Goal: Use online tool/utility: Utilize a website feature to perform a specific function

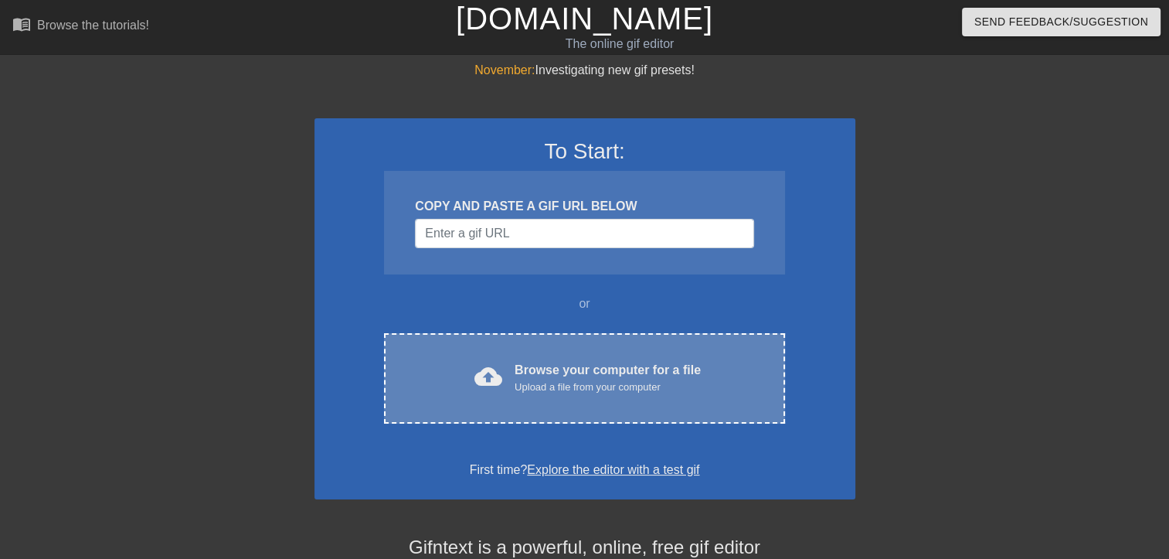
click at [586, 364] on div "Browse your computer for a file Upload a file from your computer" at bounding box center [608, 378] width 186 height 34
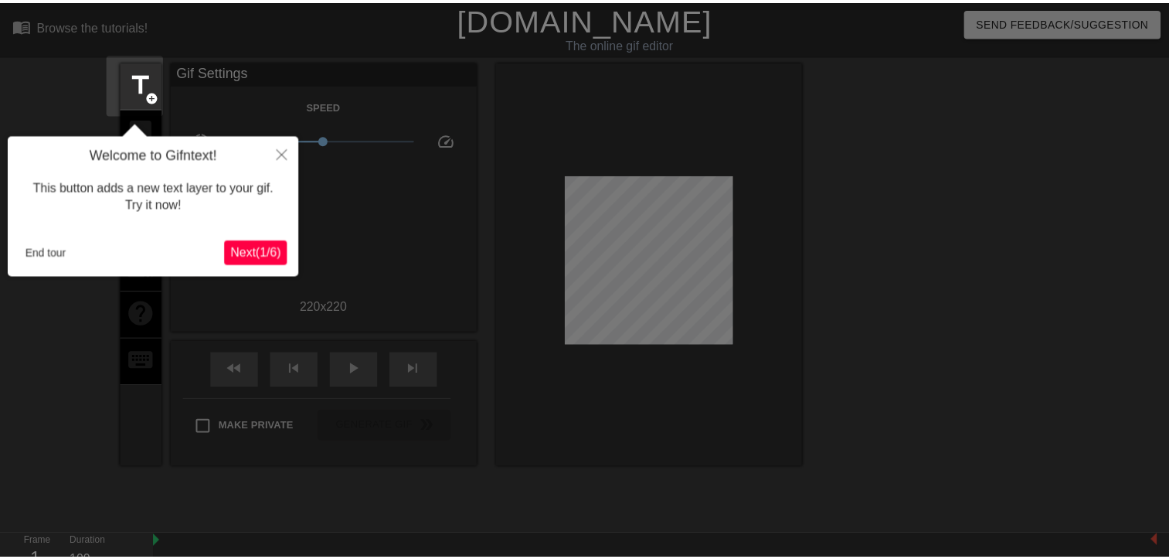
scroll to position [37, 0]
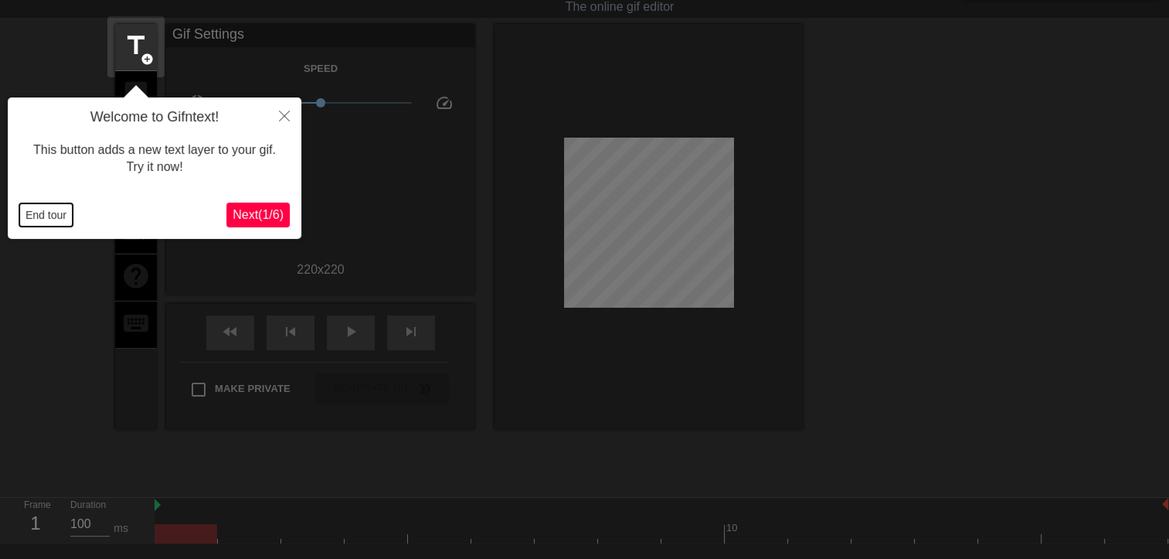
click at [42, 217] on button "End tour" at bounding box center [45, 214] width 53 height 23
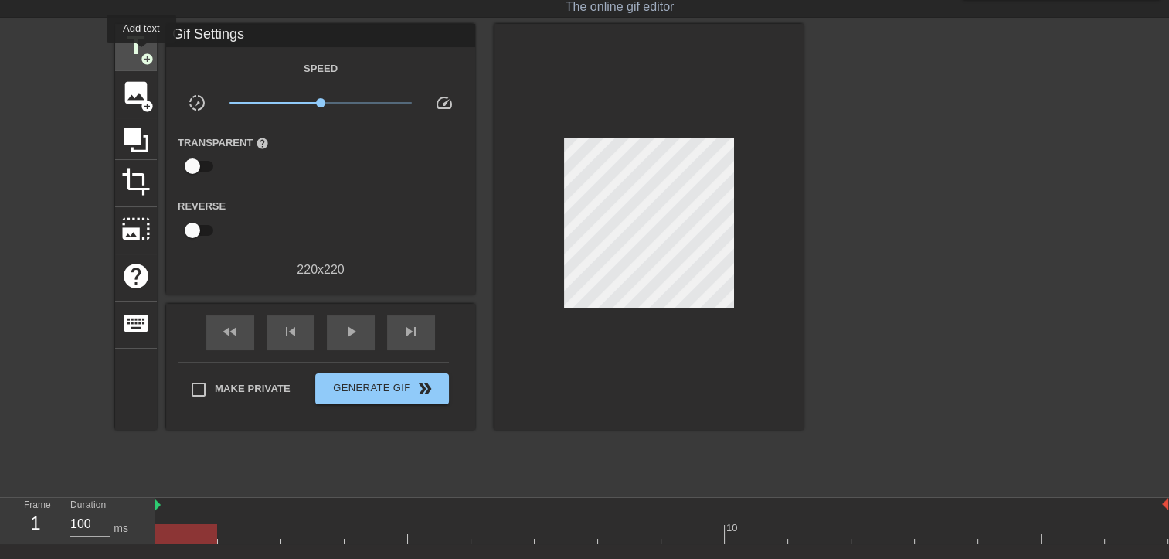
click at [141, 53] on span "add_circle" at bounding box center [147, 59] width 13 height 13
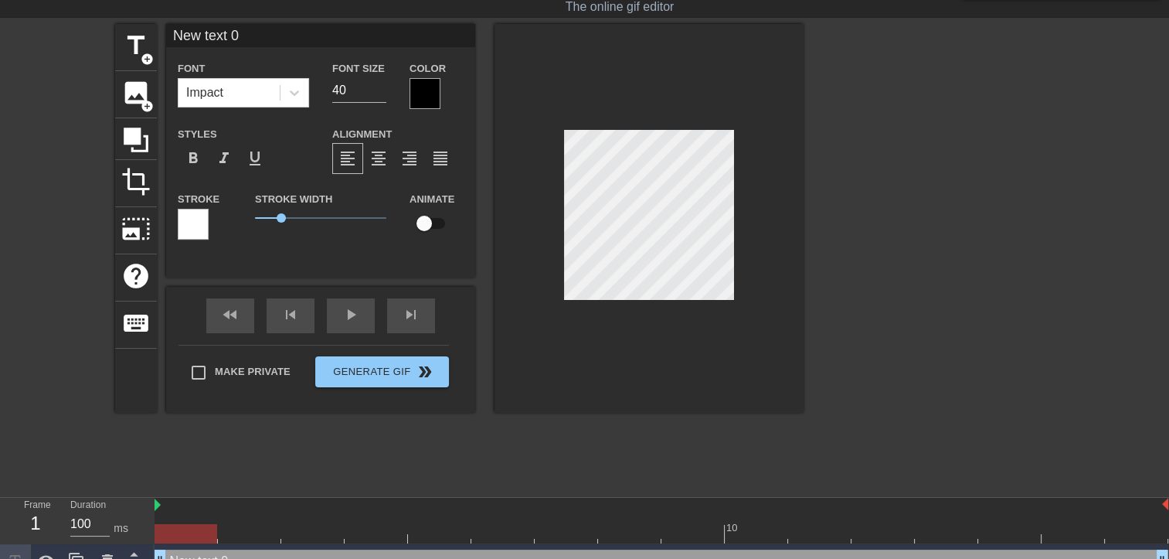
click at [261, 42] on input "New text 0" at bounding box center [320, 35] width 309 height 23
type input "N"
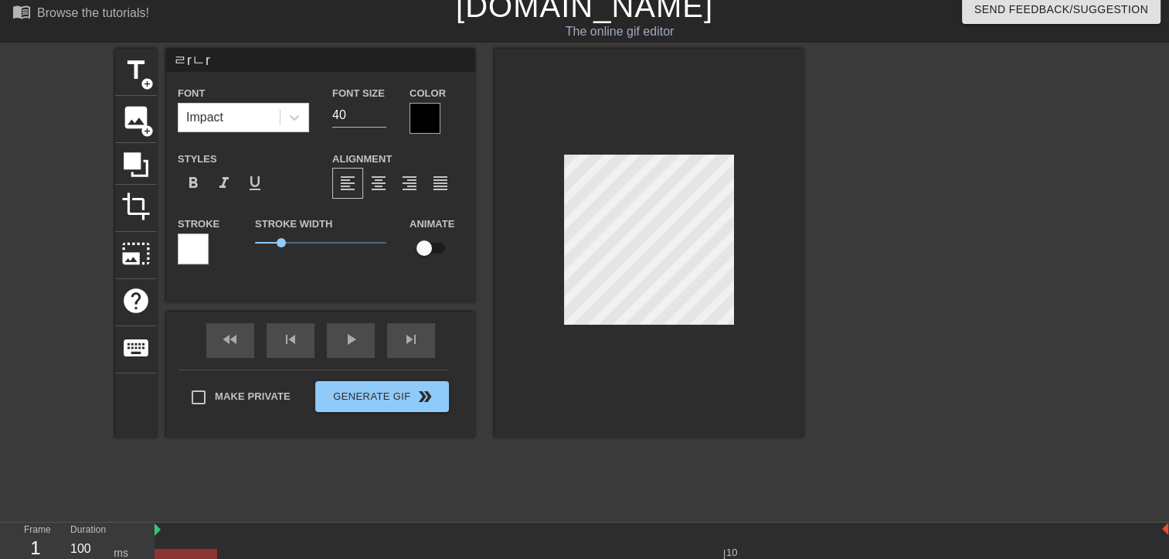
scroll to position [0, 0]
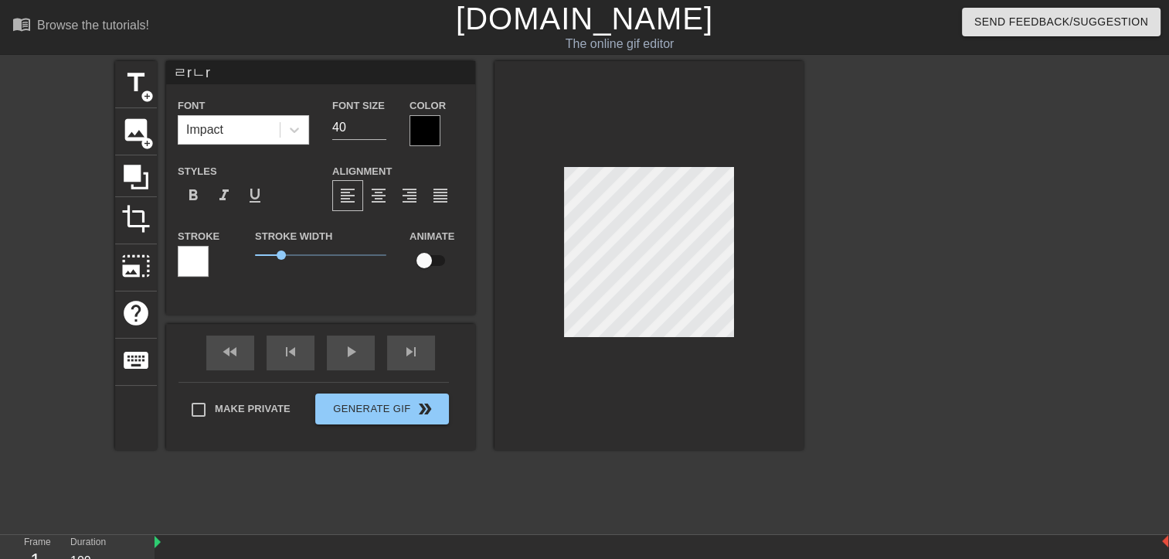
type input "ㄹrㄴr"
click at [430, 134] on div at bounding box center [424, 130] width 31 height 31
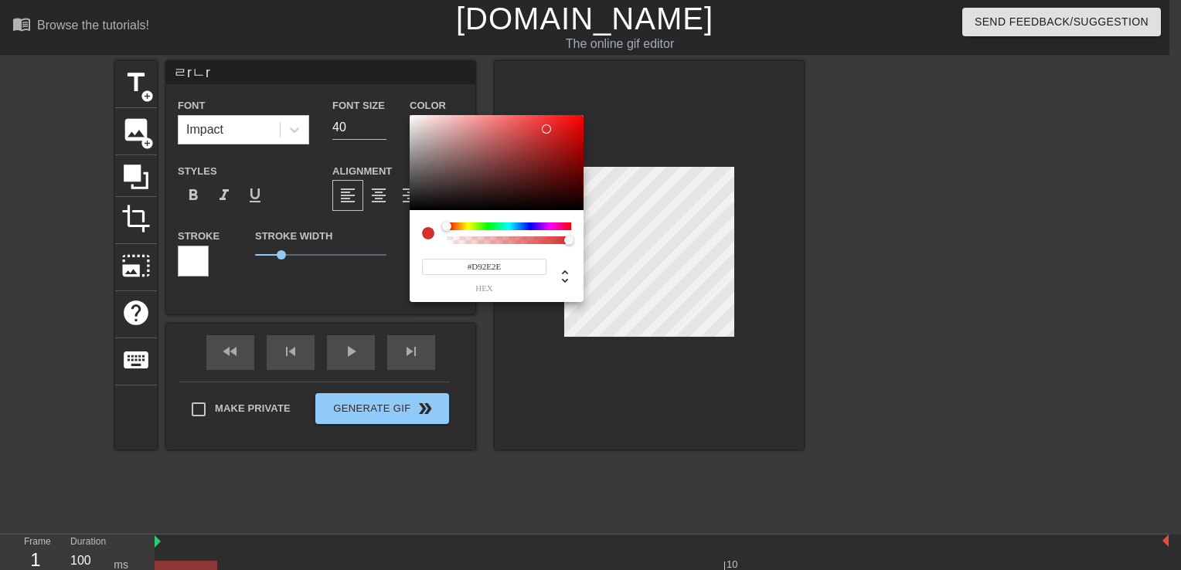
click at [546, 129] on div at bounding box center [496, 163] width 174 height 96
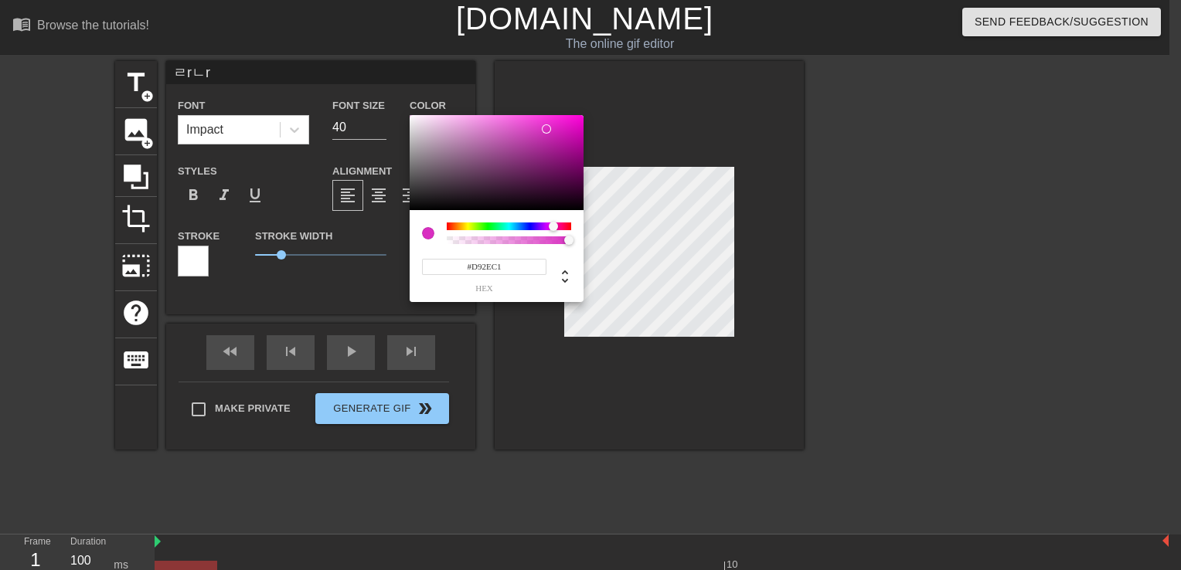
click at [553, 227] on div at bounding box center [509, 227] width 124 height 8
type input "#DF16C3"
click at [566, 127] on div at bounding box center [496, 163] width 174 height 96
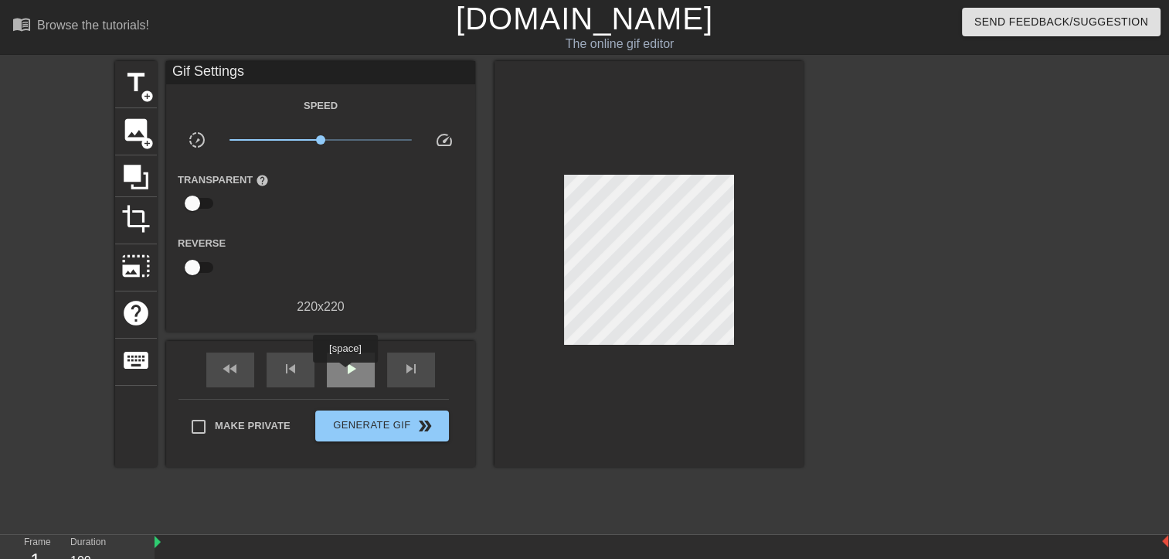
click at [345, 373] on span "play_arrow" at bounding box center [350, 368] width 19 height 19
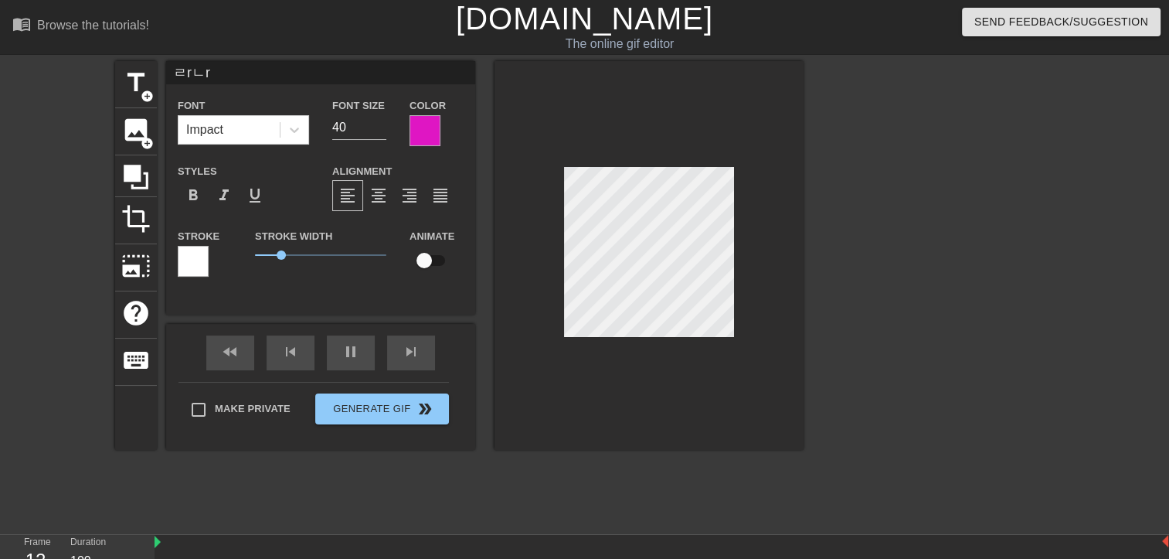
click at [800, 328] on div at bounding box center [648, 255] width 309 height 389
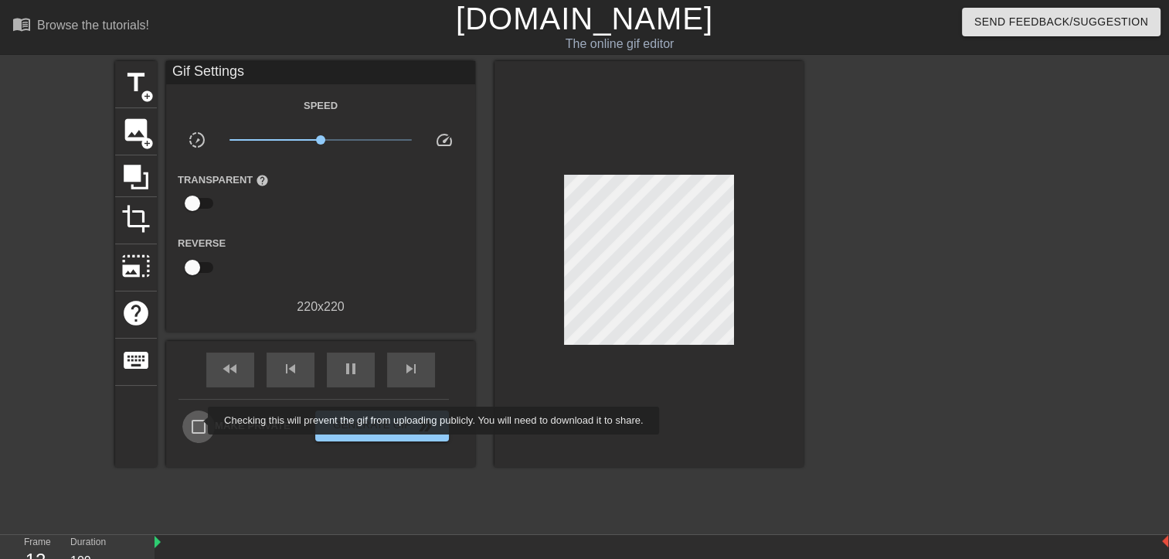
click at [198, 420] on input "Make Private" at bounding box center [198, 426] width 32 height 32
checkbox input "true"
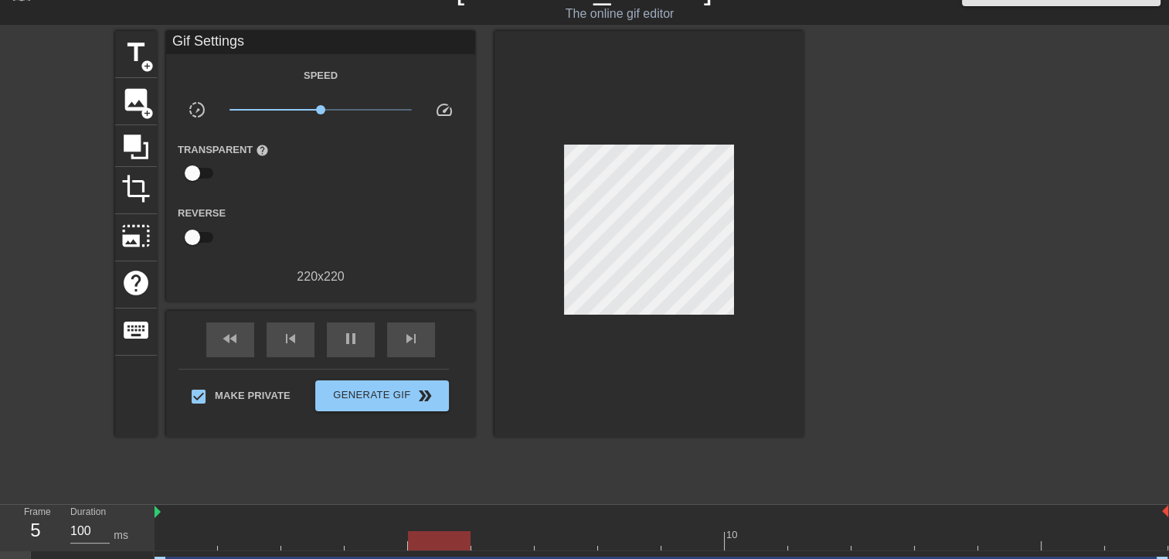
scroll to position [59, 0]
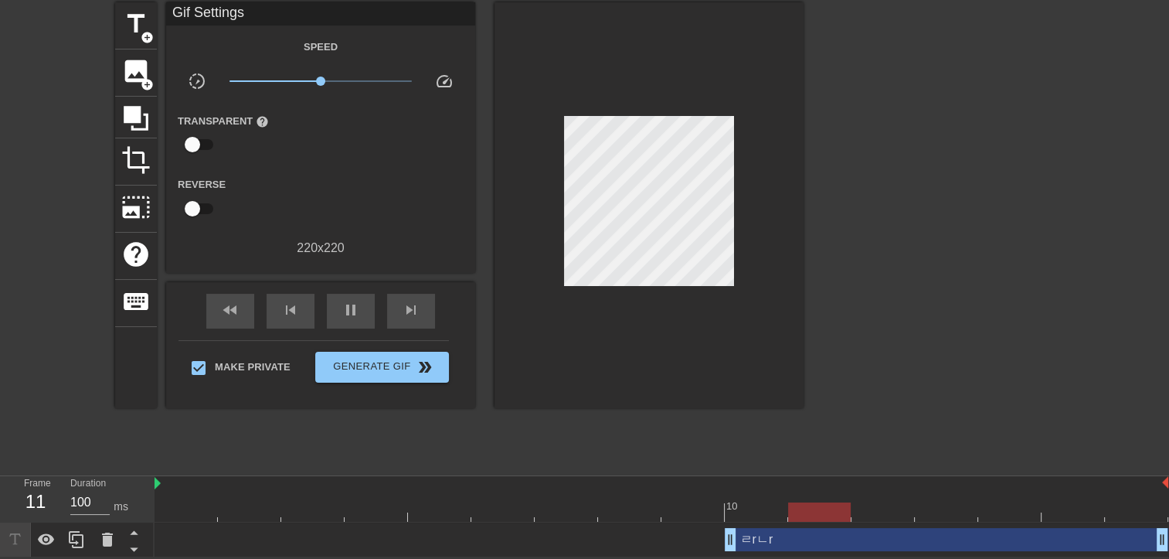
drag, startPoint x: 161, startPoint y: 532, endPoint x: 720, endPoint y: 528, distance: 559.4
click at [721, 528] on div "ㄹrㄴr drag_handle drag_handle" at bounding box center [662, 539] width 1014 height 23
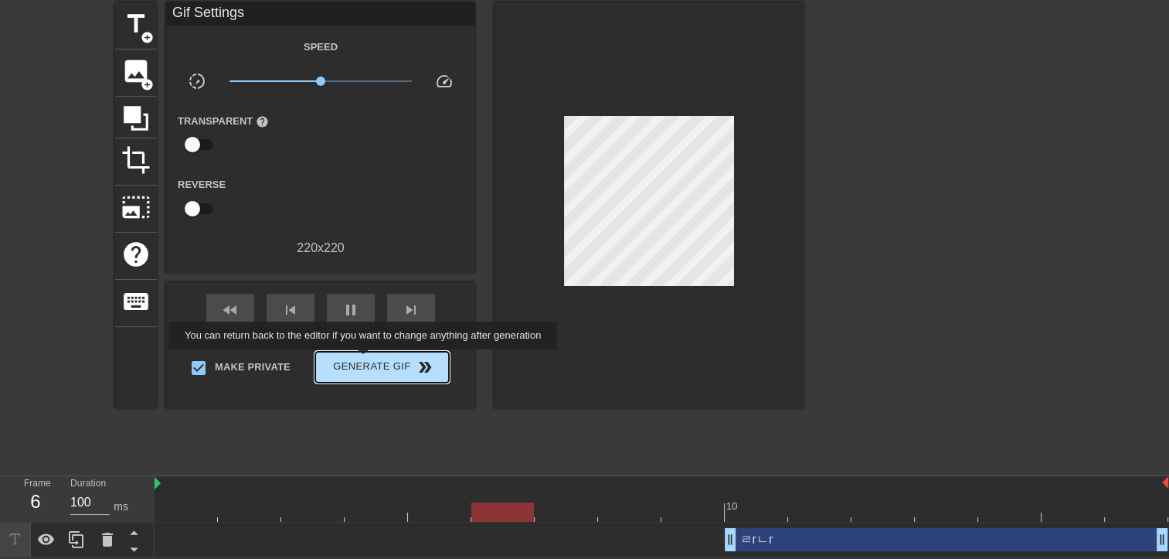
click at [365, 360] on span "Generate Gif double_arrow" at bounding box center [381, 367] width 121 height 19
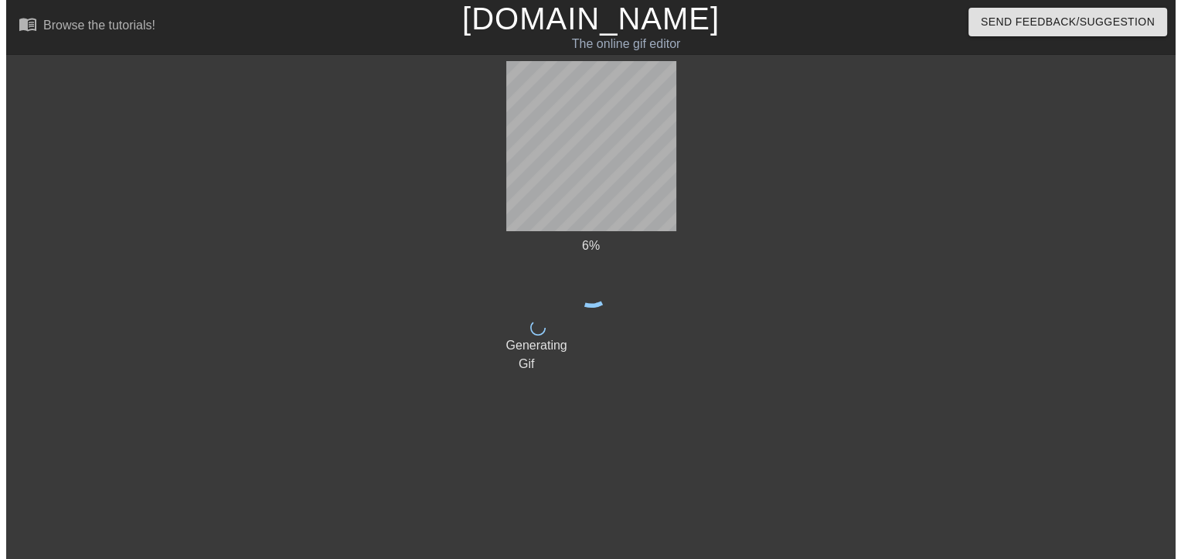
scroll to position [0, 0]
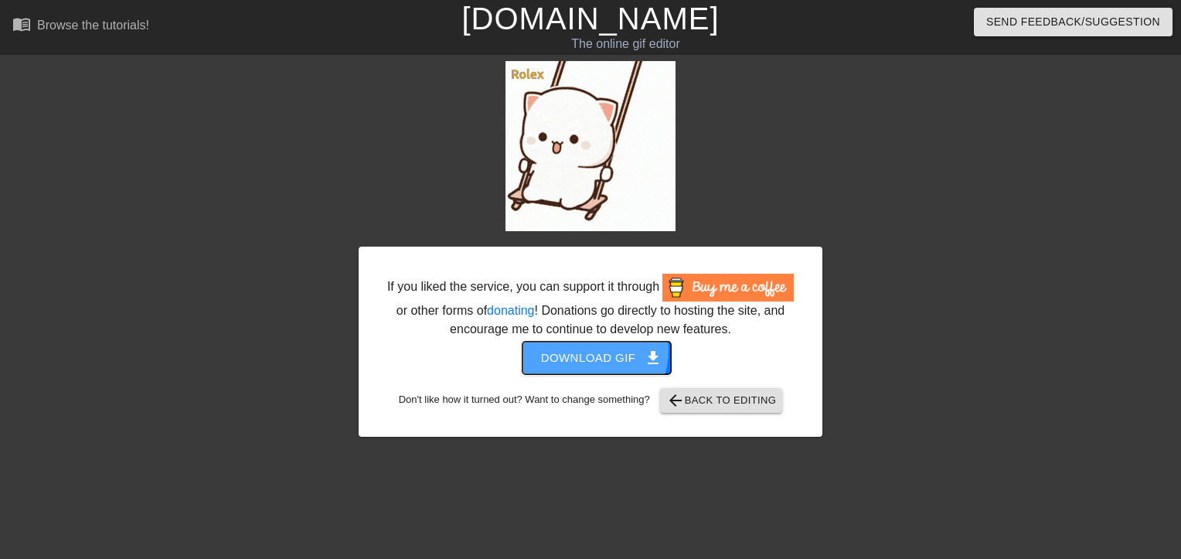
click at [590, 350] on span "Download gif get_app" at bounding box center [597, 358] width 112 height 20
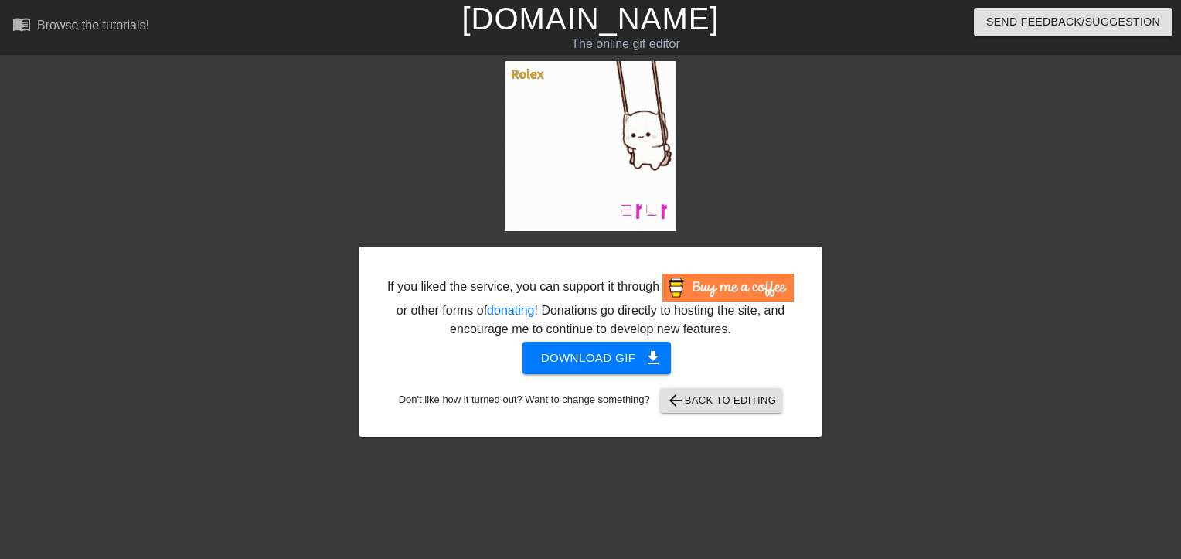
click at [581, 17] on link "[DOMAIN_NAME]" at bounding box center [589, 19] width 257 height 34
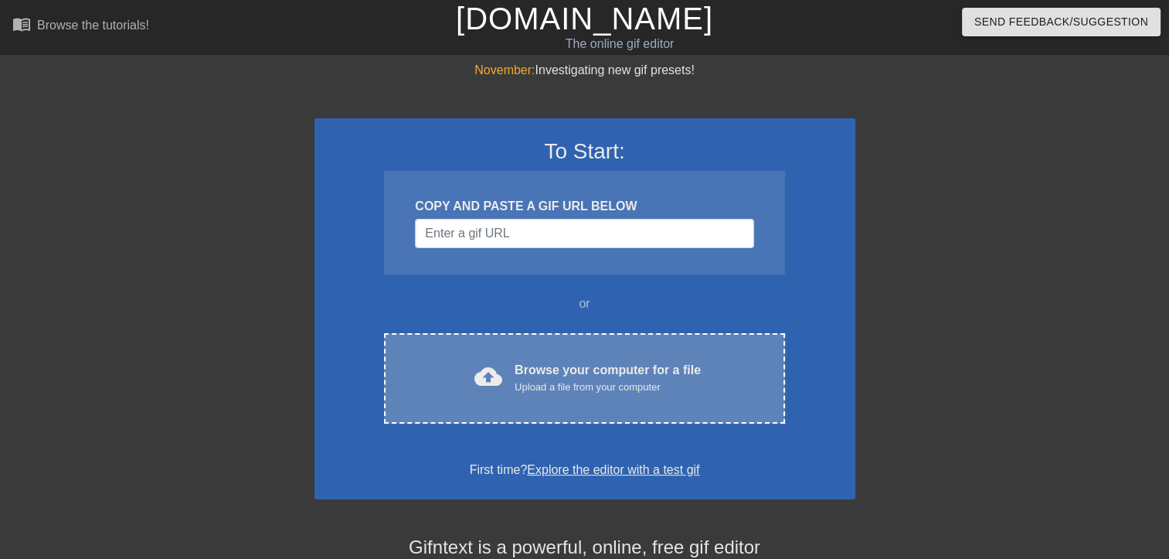
click at [615, 372] on div "Browse your computer for a file Upload a file from your computer" at bounding box center [608, 378] width 186 height 34
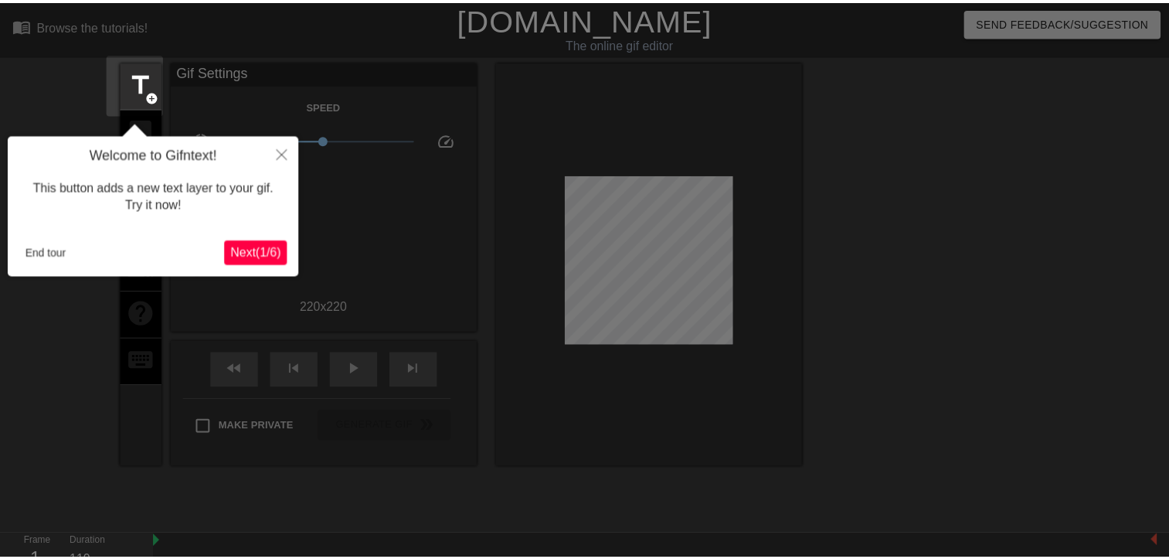
scroll to position [37, 0]
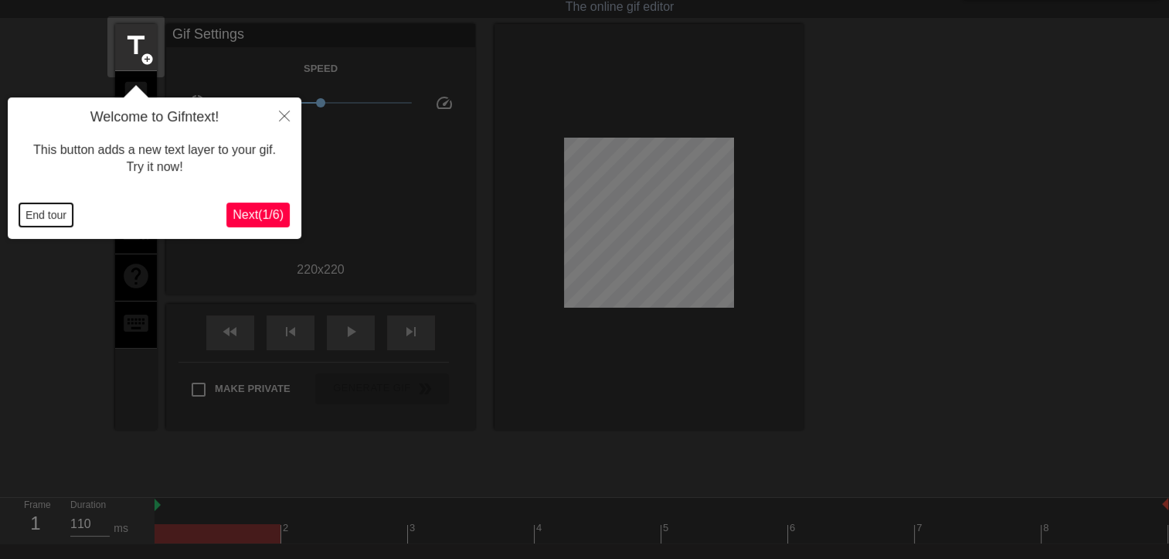
click at [36, 217] on button "End tour" at bounding box center [45, 214] width 53 height 23
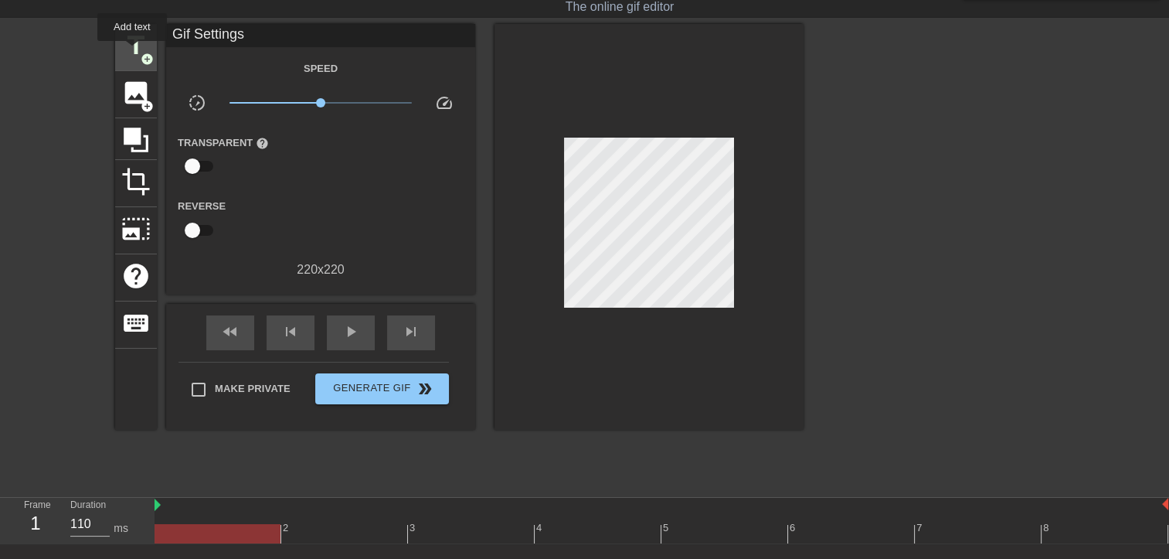
click at [132, 52] on span "title" at bounding box center [135, 45] width 29 height 29
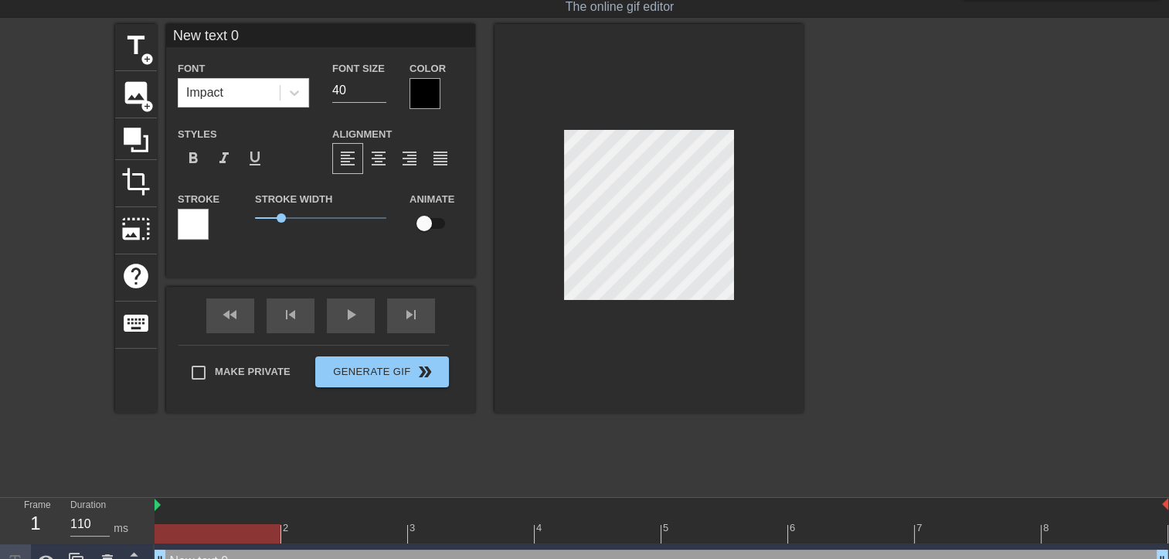
click at [265, 40] on input "New text 0" at bounding box center [320, 35] width 309 height 23
type input "N"
paste input "🧸라나🧸"
type input "🧸라나🧸"
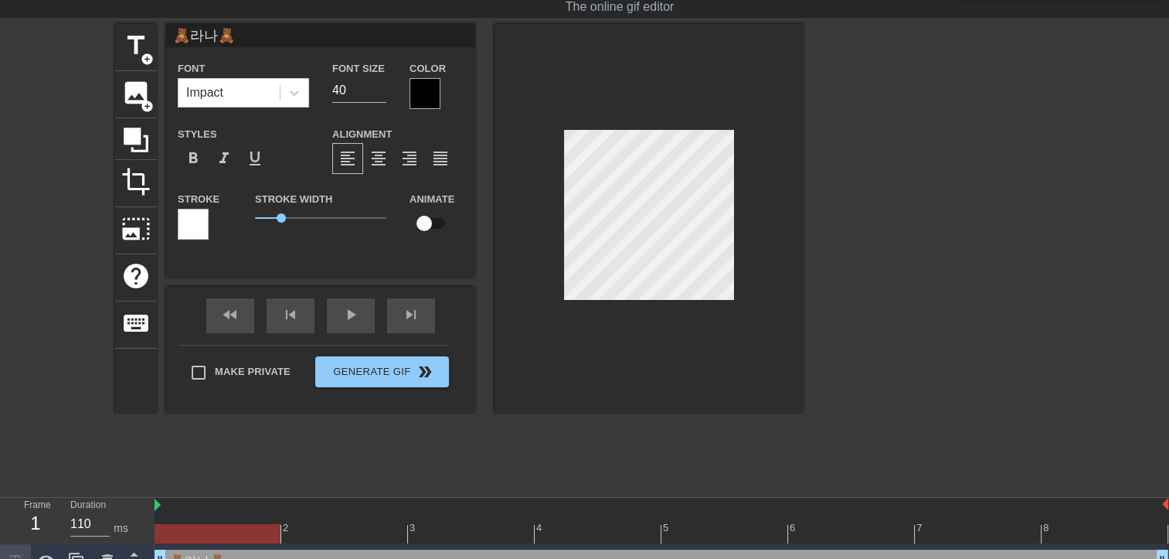
click at [262, 43] on input "🧸라나🧸" at bounding box center [320, 35] width 309 height 23
click at [553, 217] on div at bounding box center [648, 218] width 309 height 389
click at [258, 35] on input "🧸라나🧸" at bounding box center [320, 35] width 309 height 23
click at [309, 35] on input "🧸라나🧸" at bounding box center [320, 35] width 309 height 23
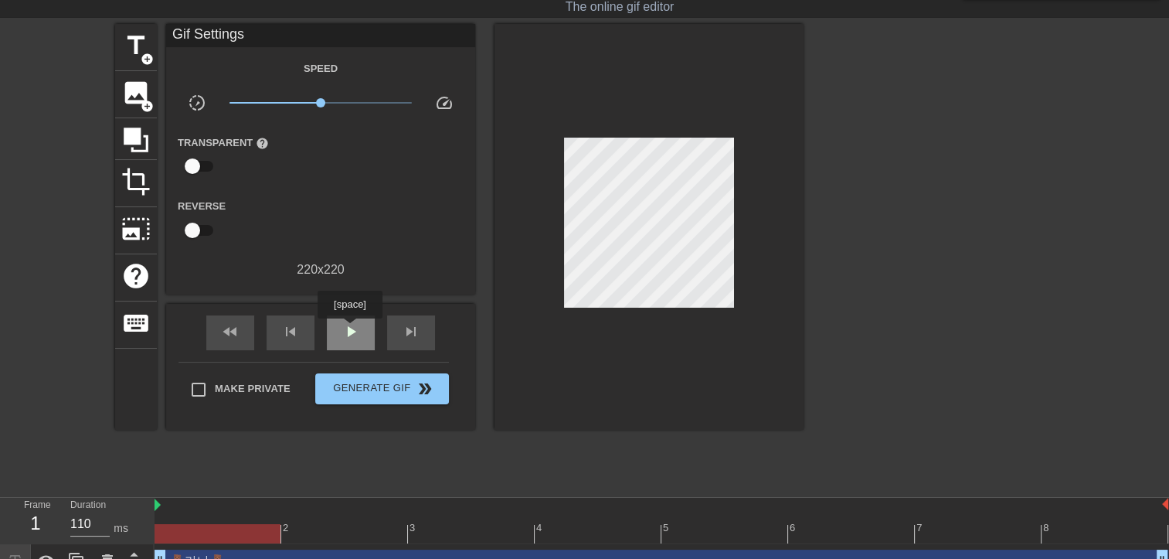
click at [349, 329] on span "play_arrow" at bounding box center [350, 331] width 19 height 19
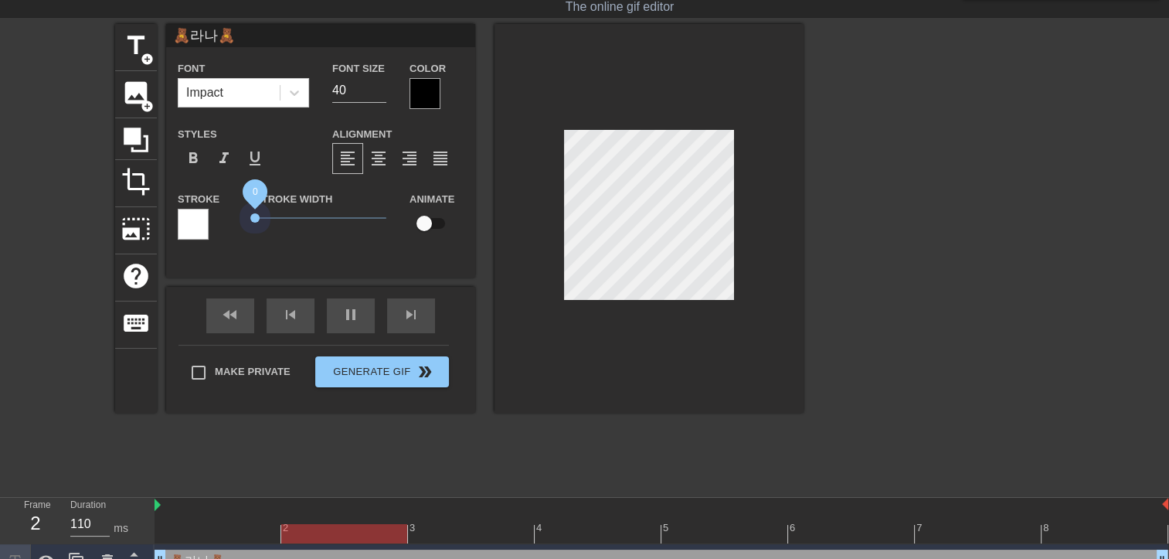
drag, startPoint x: 277, startPoint y: 218, endPoint x: 229, endPoint y: 214, distance: 48.1
click at [229, 214] on div "Stroke Stroke Width 0 Animate" at bounding box center [320, 221] width 309 height 64
click at [425, 97] on div at bounding box center [424, 93] width 31 height 31
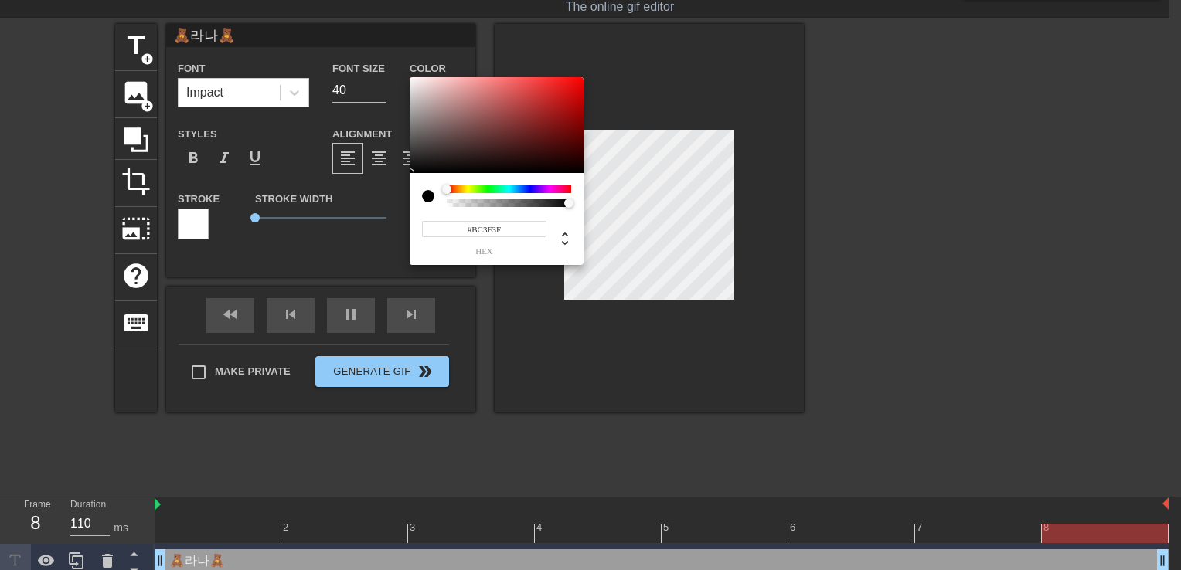
click at [525, 103] on div at bounding box center [496, 125] width 174 height 96
type input "#CD2E2E"
click at [544, 96] on div at bounding box center [496, 125] width 174 height 96
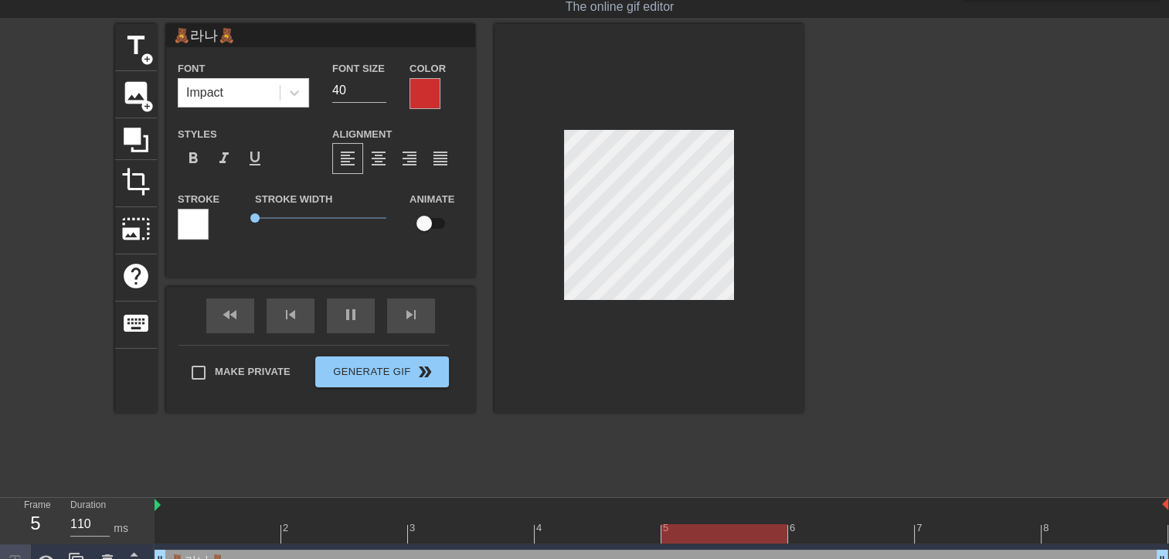
click at [423, 103] on div at bounding box center [424, 93] width 31 height 31
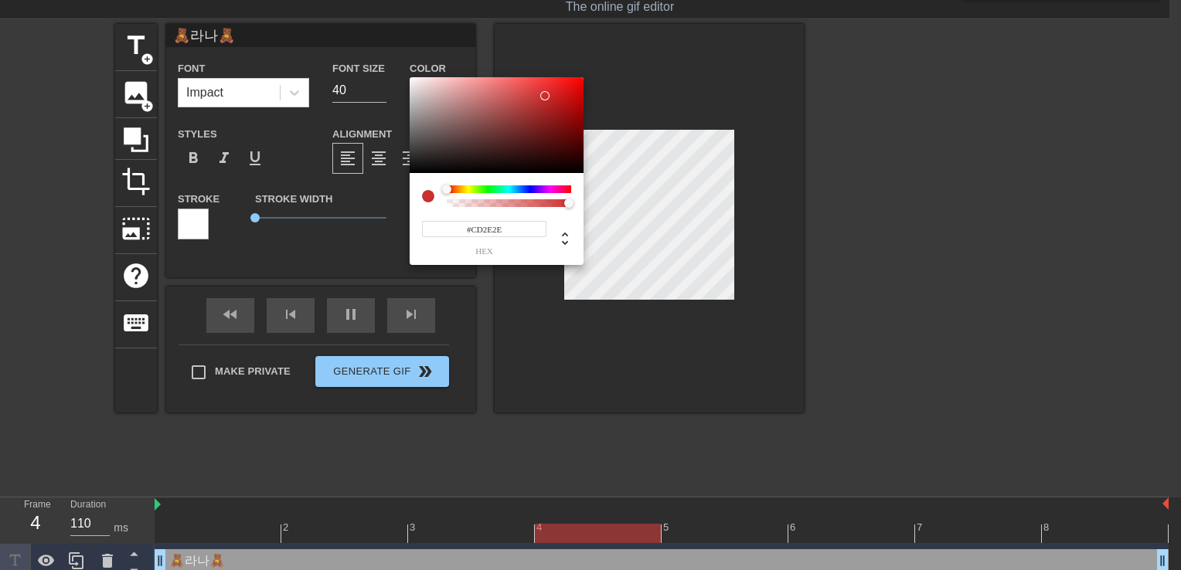
type input "#DD5757"
click at [515, 90] on div at bounding box center [496, 125] width 174 height 96
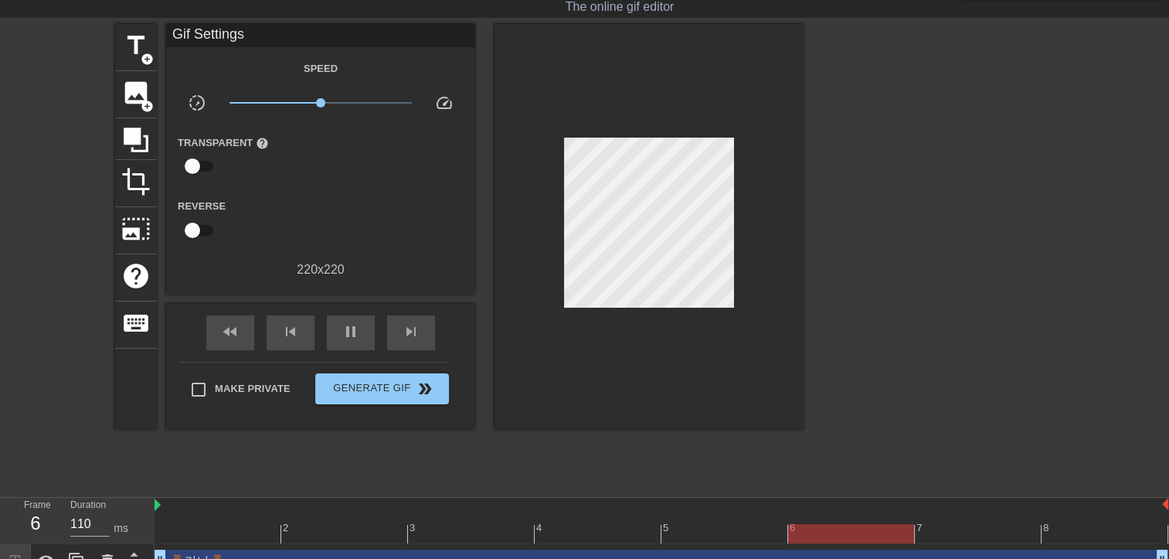
scroll to position [59, 0]
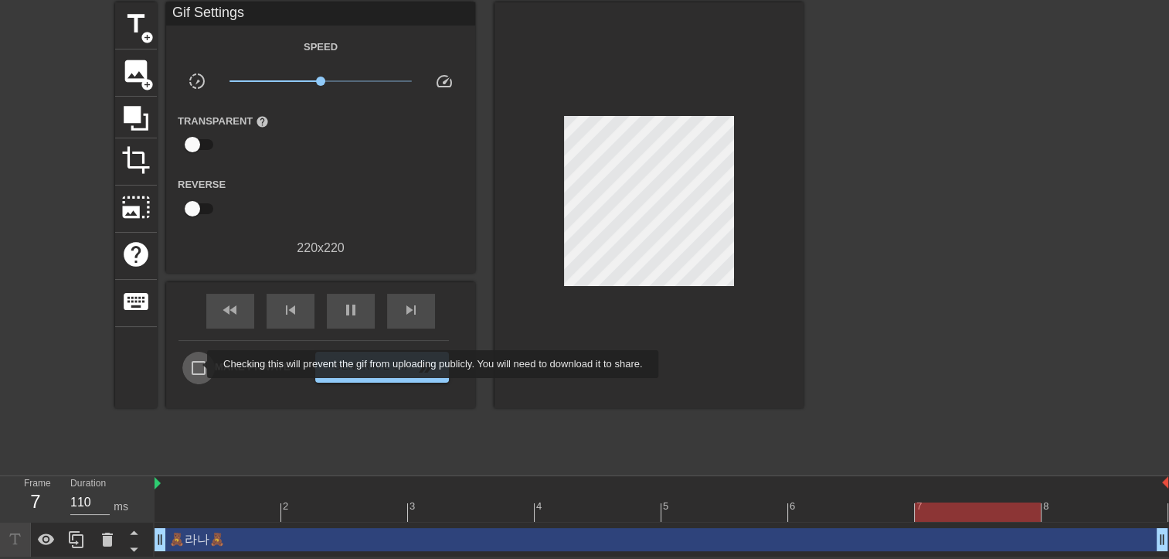
click at [197, 364] on input "Make Private" at bounding box center [198, 368] width 32 height 32
checkbox input "true"
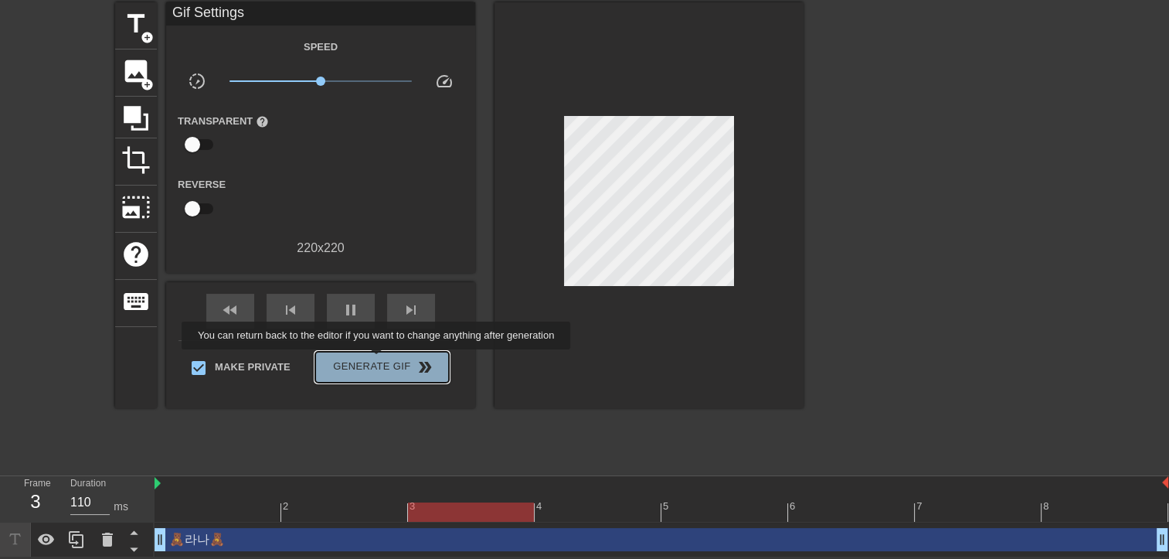
click at [378, 360] on span "Generate Gif double_arrow" at bounding box center [381, 367] width 121 height 19
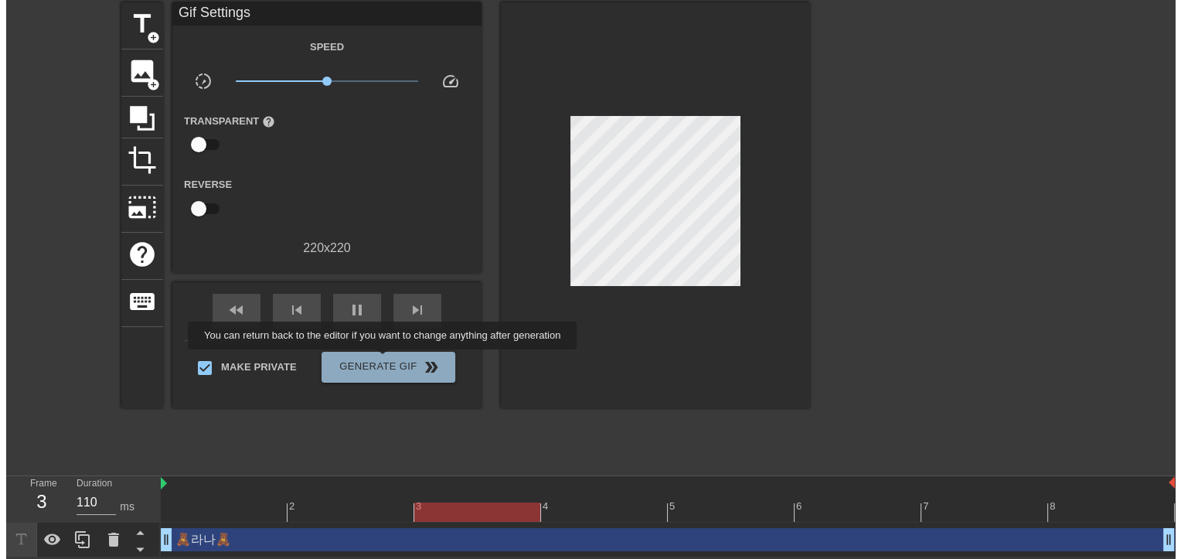
scroll to position [0, 0]
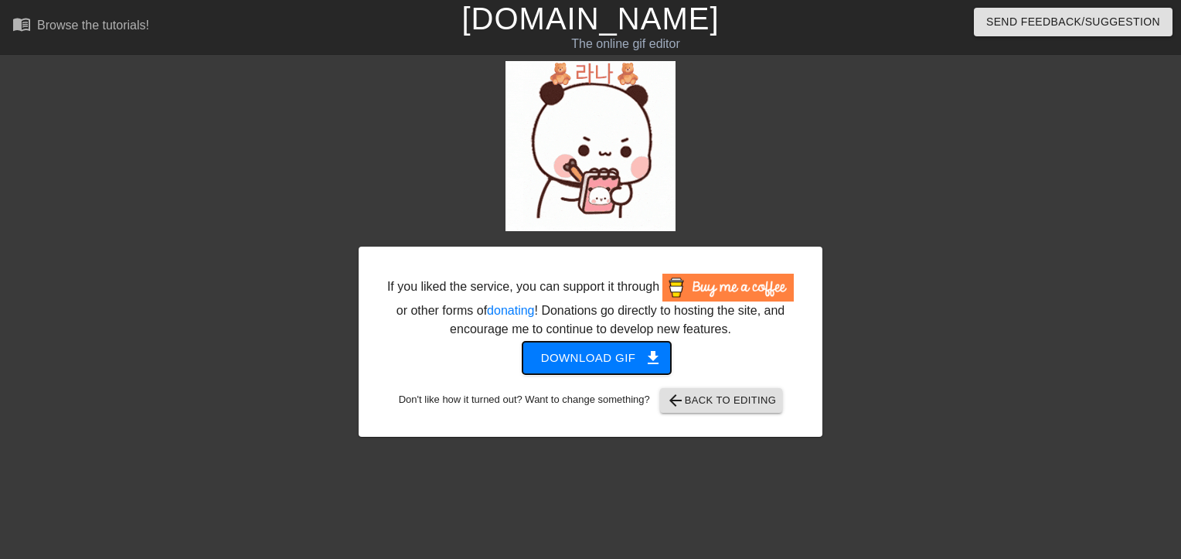
click at [563, 367] on span "Download gif get_app" at bounding box center [597, 358] width 112 height 20
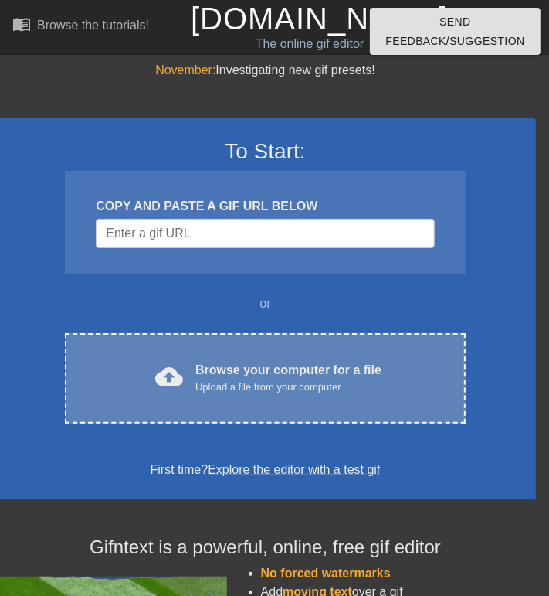
click at [335, 367] on div "Browse your computer for a file Upload a file from your computer" at bounding box center [288, 378] width 186 height 34
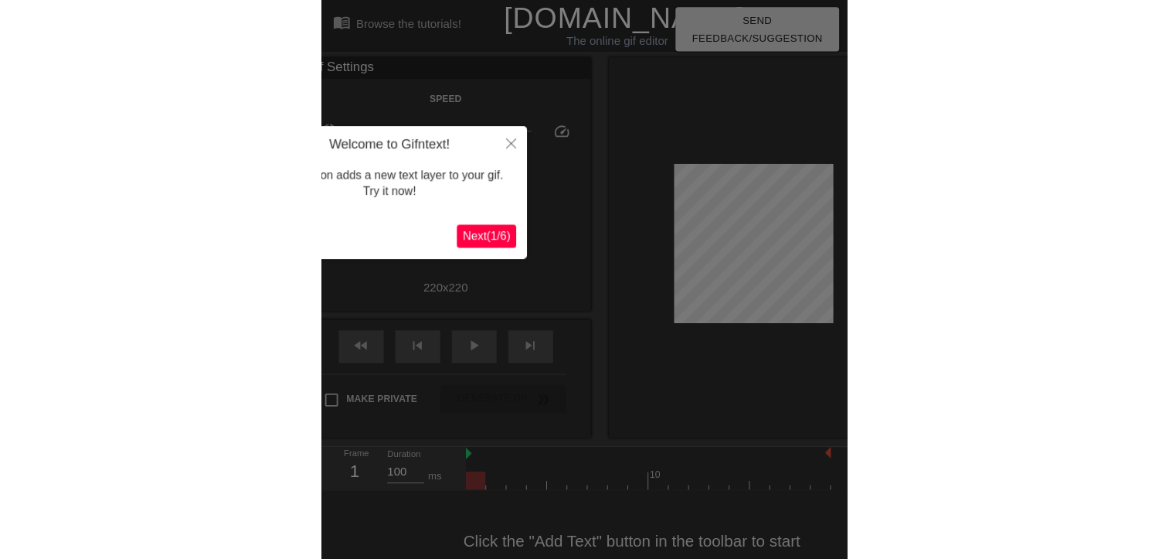
scroll to position [37, 0]
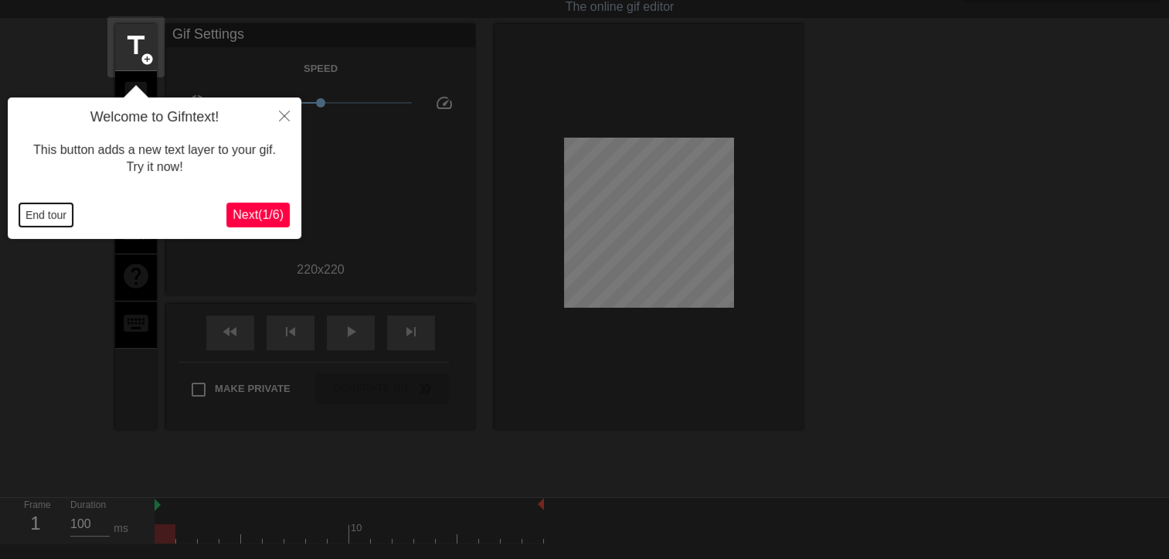
click at [37, 211] on button "End tour" at bounding box center [45, 214] width 53 height 23
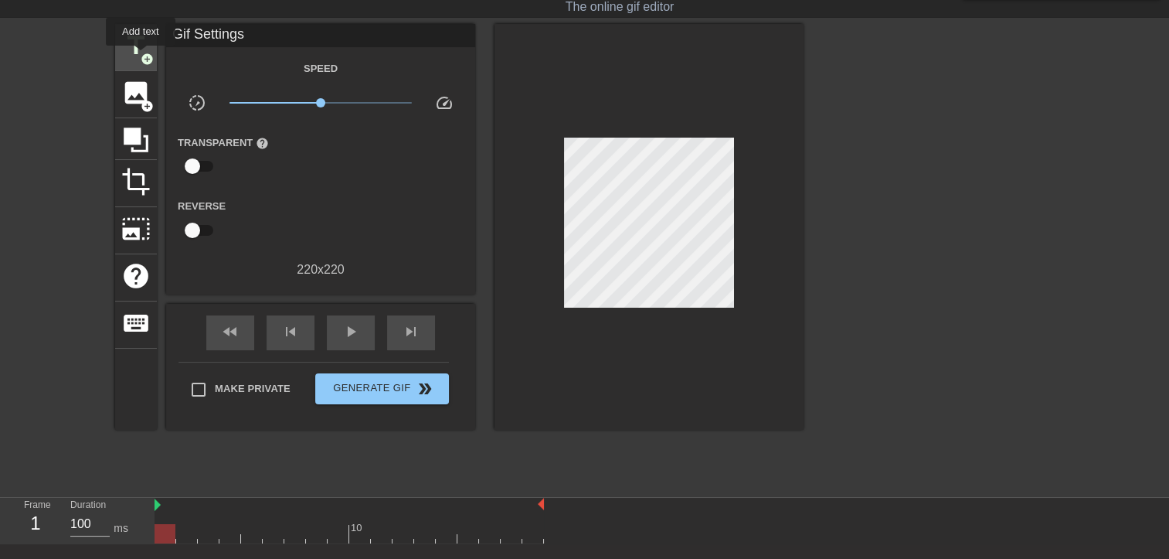
click at [141, 56] on span "add_circle" at bounding box center [147, 59] width 13 height 13
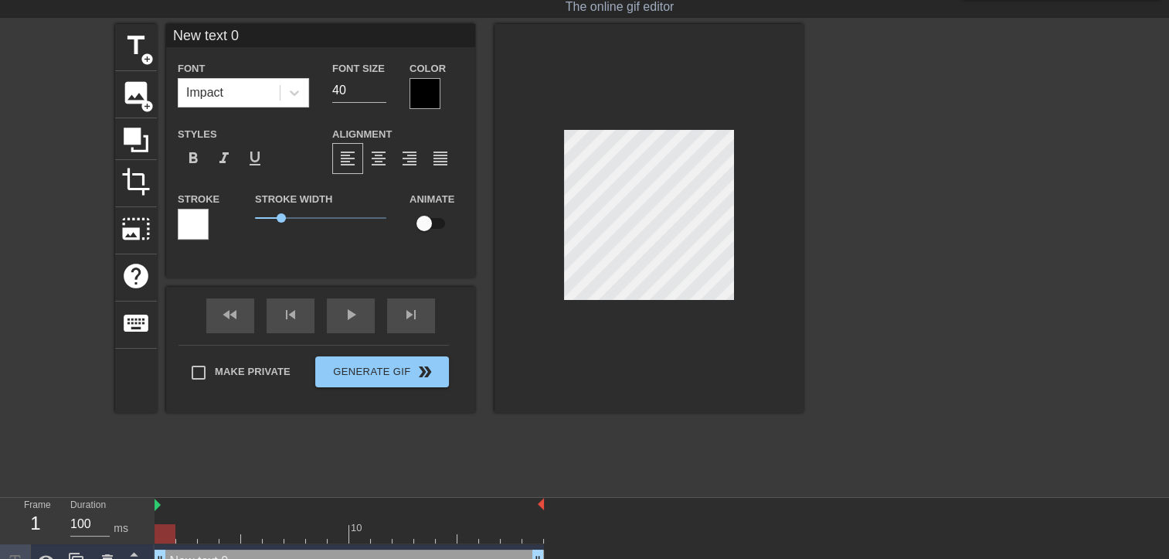
click at [265, 33] on input "New text 0" at bounding box center [320, 35] width 309 height 23
type input "N"
type input "라나"
click at [394, 142] on div "title add_circle image add_circle crop photo_size_select_large help keyboard 라나…" at bounding box center [459, 218] width 688 height 389
click at [210, 36] on input "라나" at bounding box center [320, 35] width 309 height 23
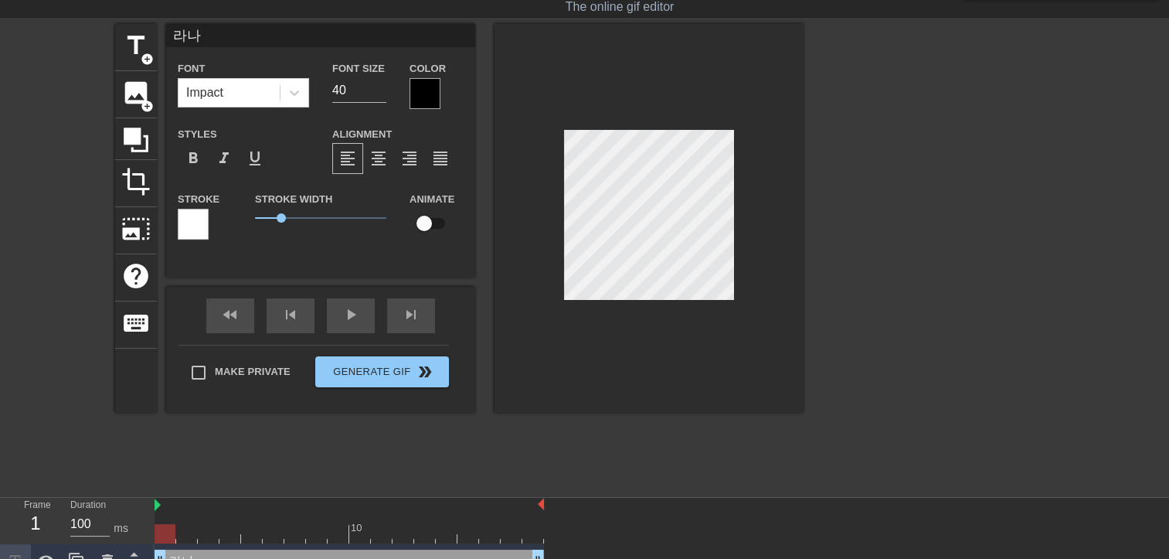
type input "라"
paste input "라 나❥"
type input "라 나❥"
click at [428, 91] on div at bounding box center [424, 93] width 31 height 31
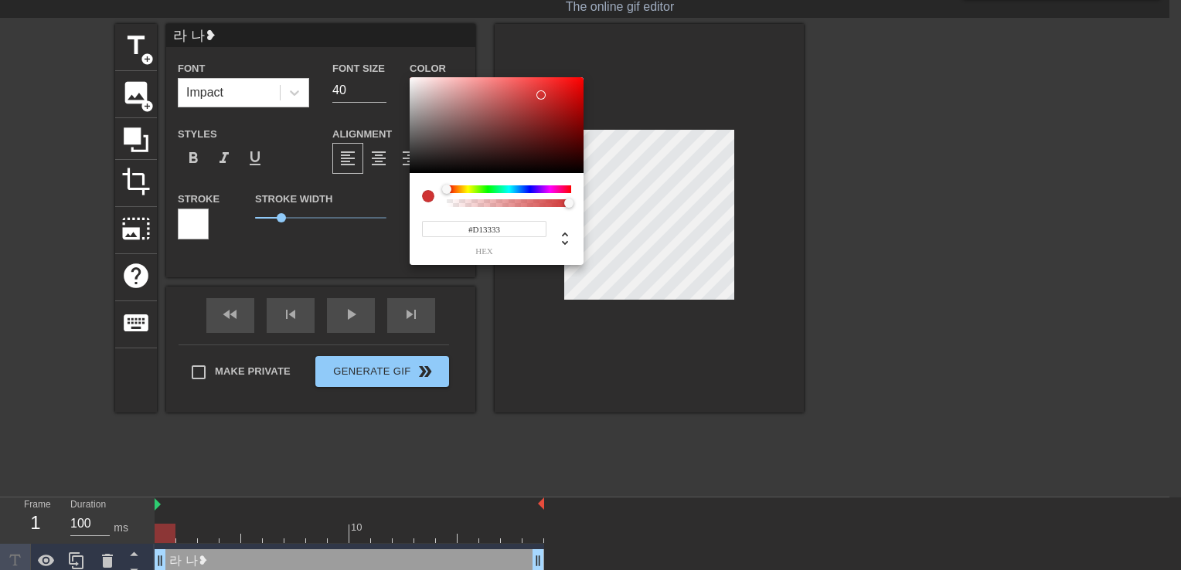
click at [541, 94] on div at bounding box center [496, 125] width 174 height 96
type input "#D51F1F"
click at [549, 93] on div at bounding box center [496, 125] width 174 height 96
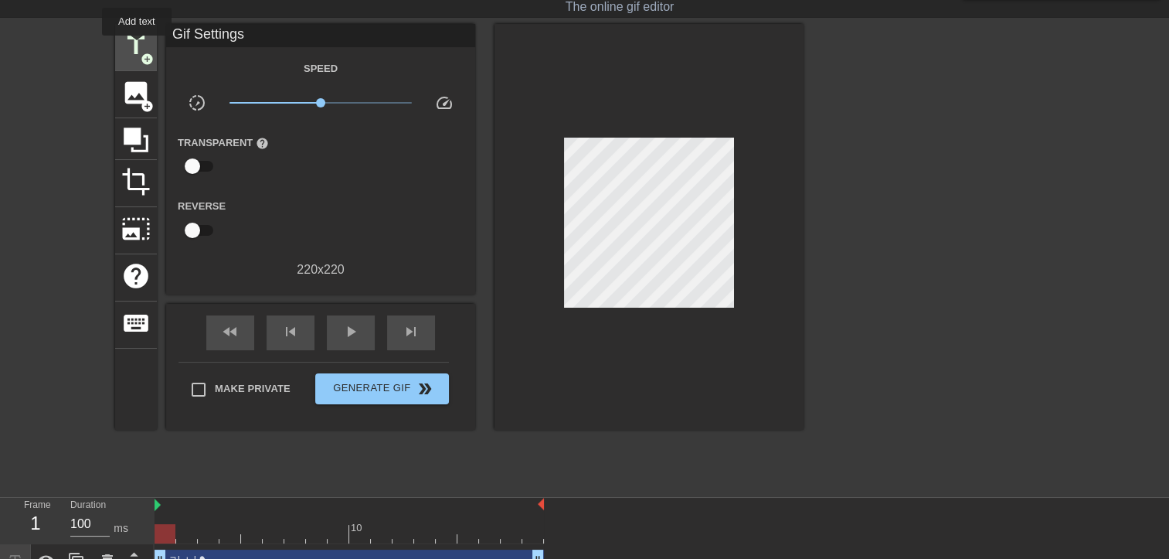
click at [137, 46] on span "title" at bounding box center [135, 45] width 29 height 29
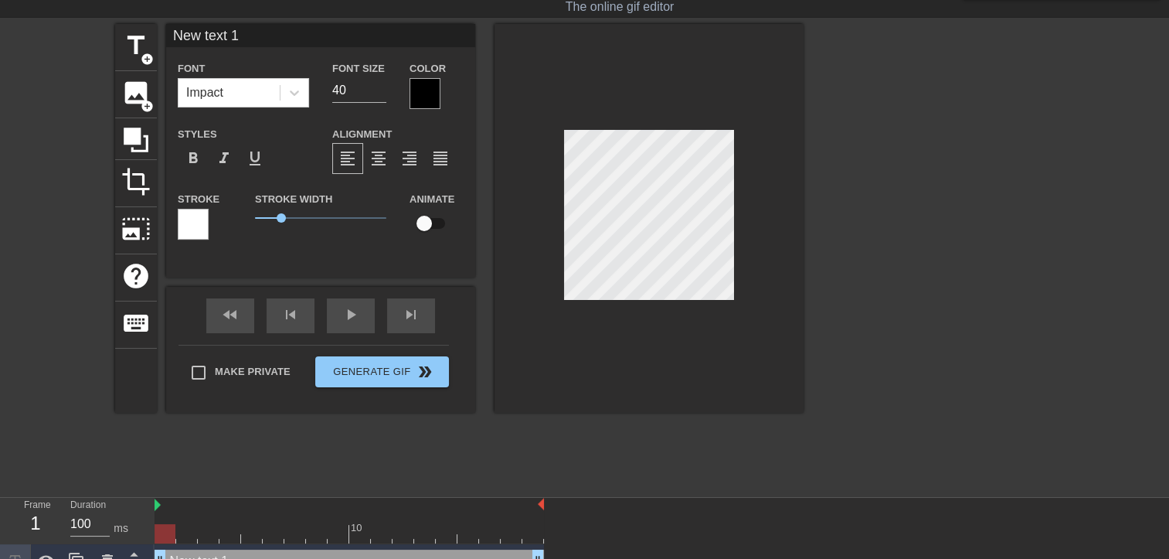
click at [283, 42] on input "New text 1" at bounding box center [320, 35] width 309 height 23
type input "N"
paste input "라 나❥"
type input "라 나❥"
click at [423, 97] on div at bounding box center [424, 93] width 31 height 31
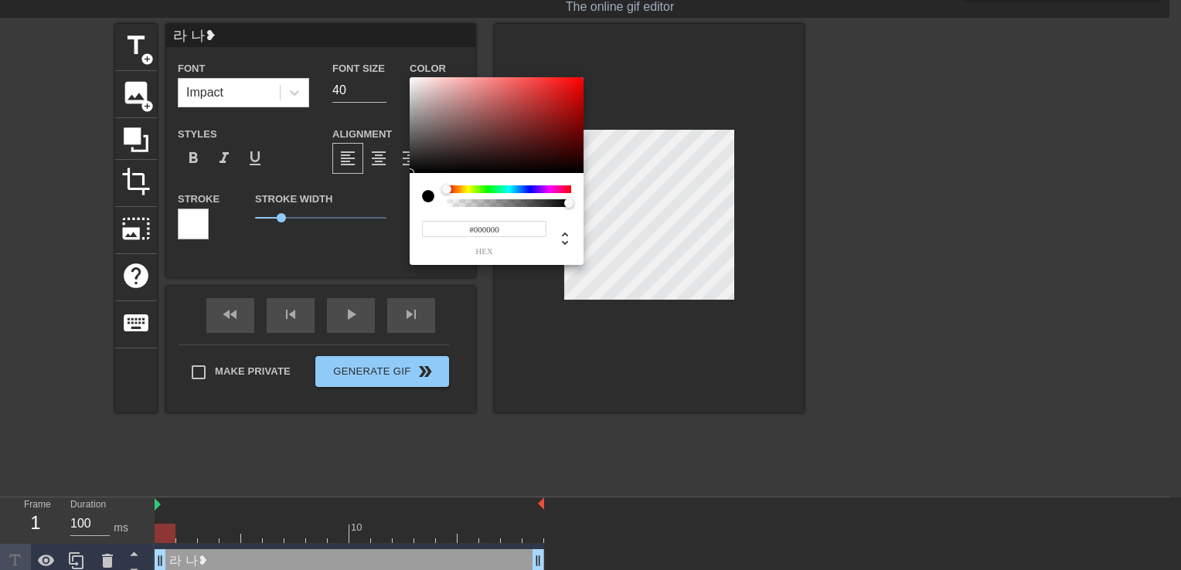
click at [549, 189] on div at bounding box center [509, 189] width 124 height 8
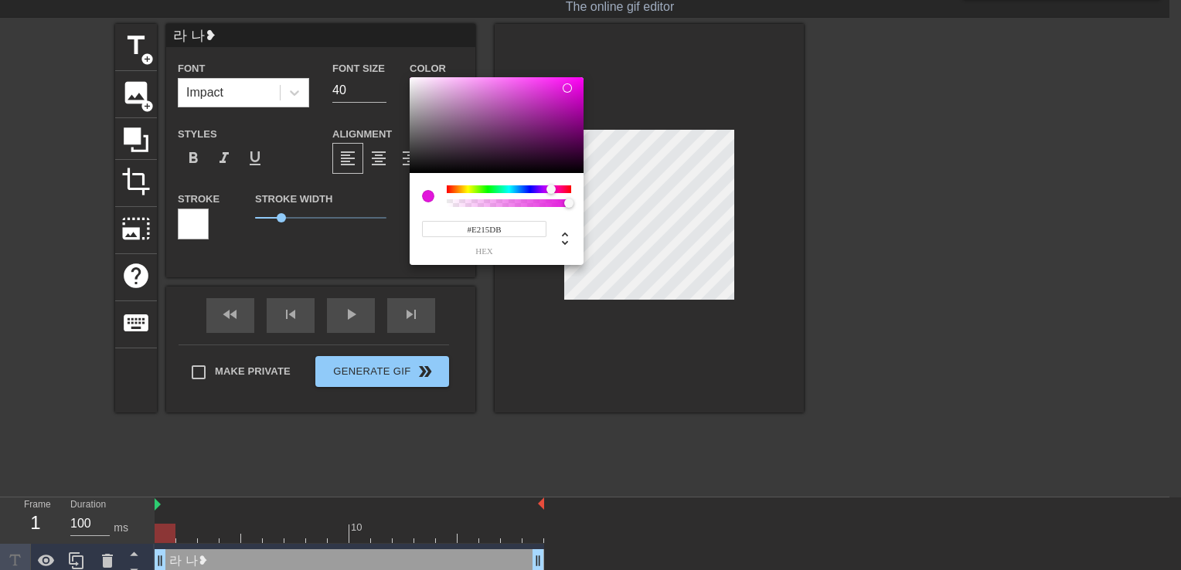
click at [549, 88] on div at bounding box center [496, 125] width 174 height 96
click at [519, 89] on div at bounding box center [496, 125] width 174 height 96
click at [436, 87] on div at bounding box center [496, 125] width 174 height 96
click at [477, 97] on div at bounding box center [496, 125] width 174 height 96
click at [501, 129] on div at bounding box center [496, 125] width 174 height 96
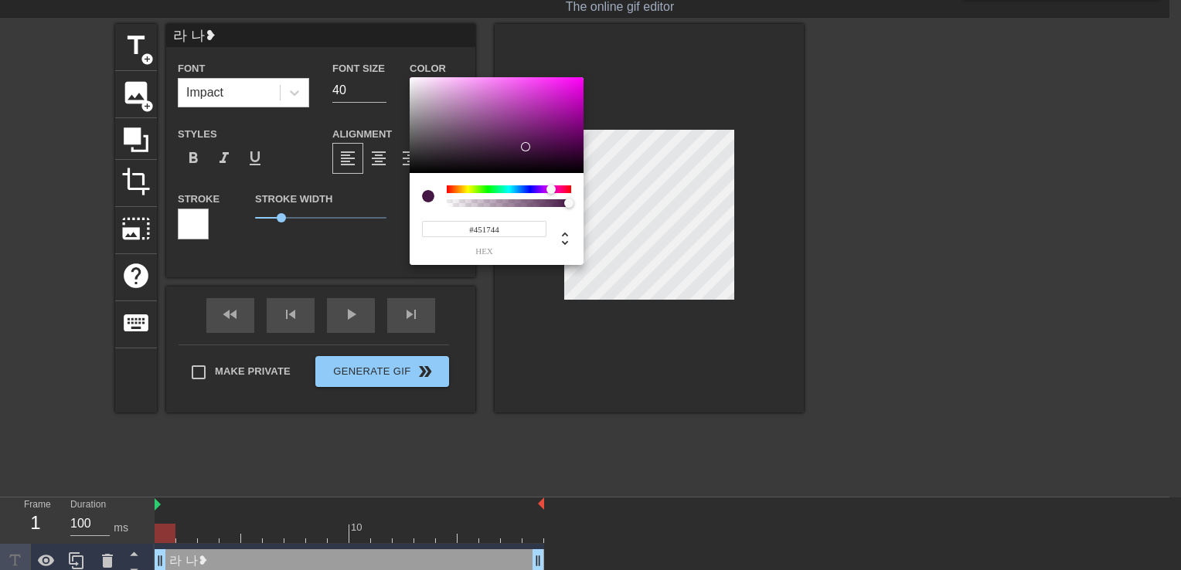
click at [525, 147] on div at bounding box center [496, 125] width 174 height 96
click at [535, 124] on div at bounding box center [496, 125] width 174 height 96
click at [534, 113] on div at bounding box center [496, 125] width 174 height 96
click at [512, 110] on div at bounding box center [496, 125] width 174 height 96
click at [528, 160] on div at bounding box center [496, 125] width 174 height 96
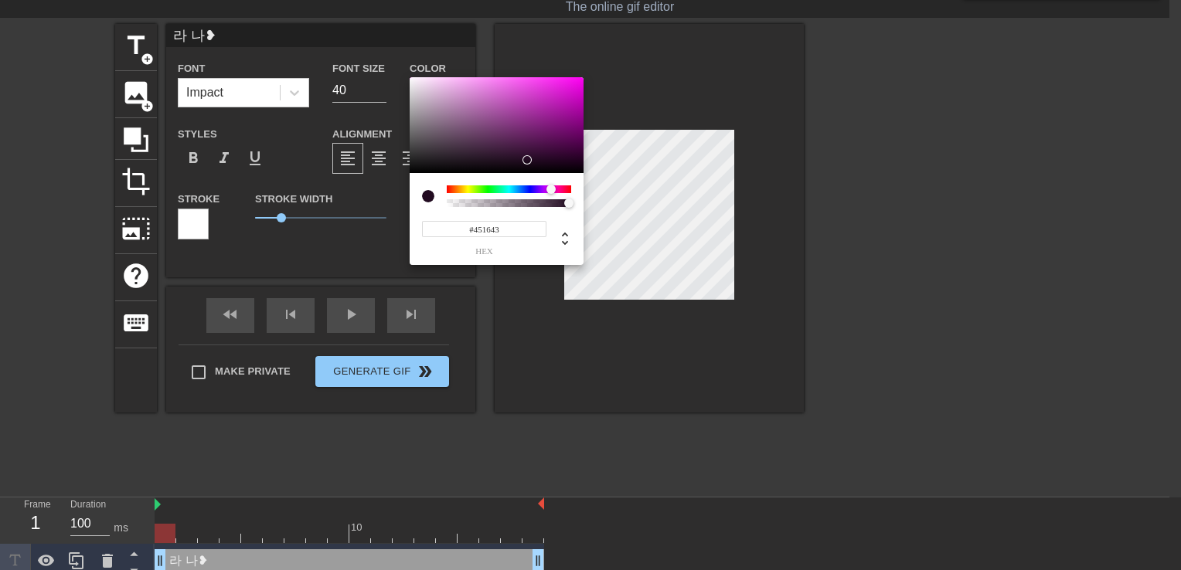
click at [528, 147] on div at bounding box center [496, 125] width 174 height 96
click at [533, 144] on div at bounding box center [496, 125] width 174 height 96
click at [521, 141] on div at bounding box center [496, 125] width 174 height 96
click at [549, 243] on icon at bounding box center [565, 239] width 6 height 13
type input "85"
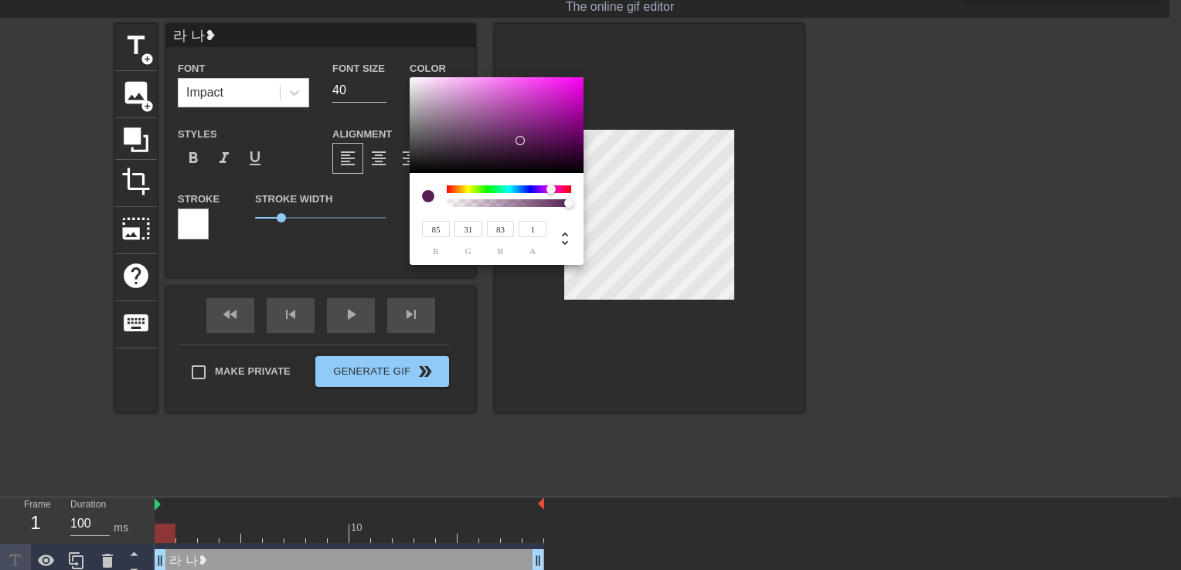
click at [532, 234] on input "1" at bounding box center [532, 229] width 28 height 16
click at [549, 218] on div "85 r 31 g 83 b 1 a" at bounding box center [496, 231] width 149 height 49
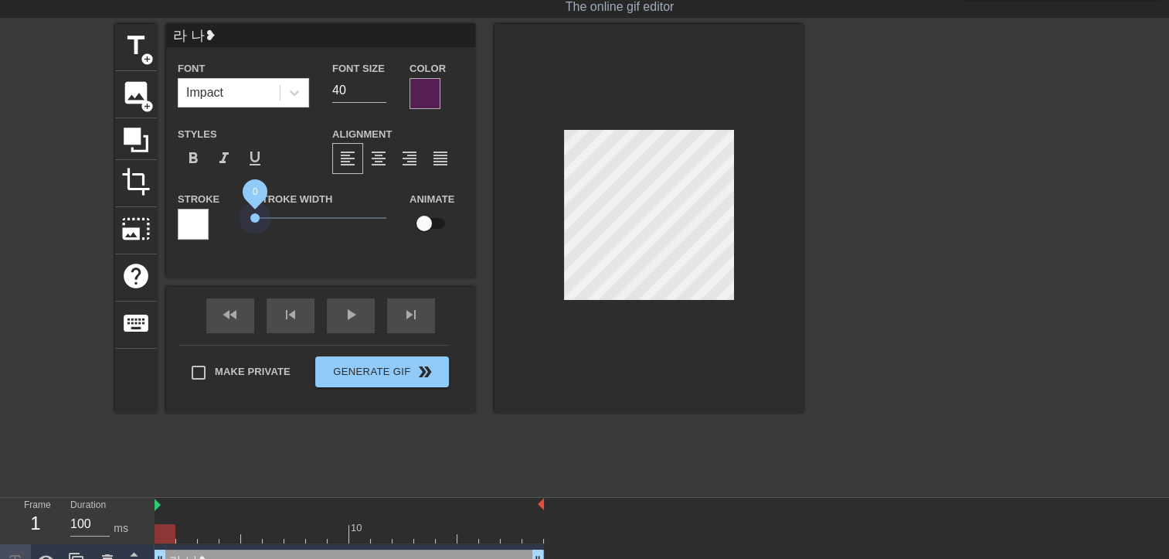
drag, startPoint x: 279, startPoint y: 215, endPoint x: 219, endPoint y: 208, distance: 59.9
click at [219, 208] on div "Stroke Stroke Width 0 Animate" at bounding box center [320, 221] width 309 height 64
click at [195, 160] on span "format_bold" at bounding box center [193, 158] width 19 height 19
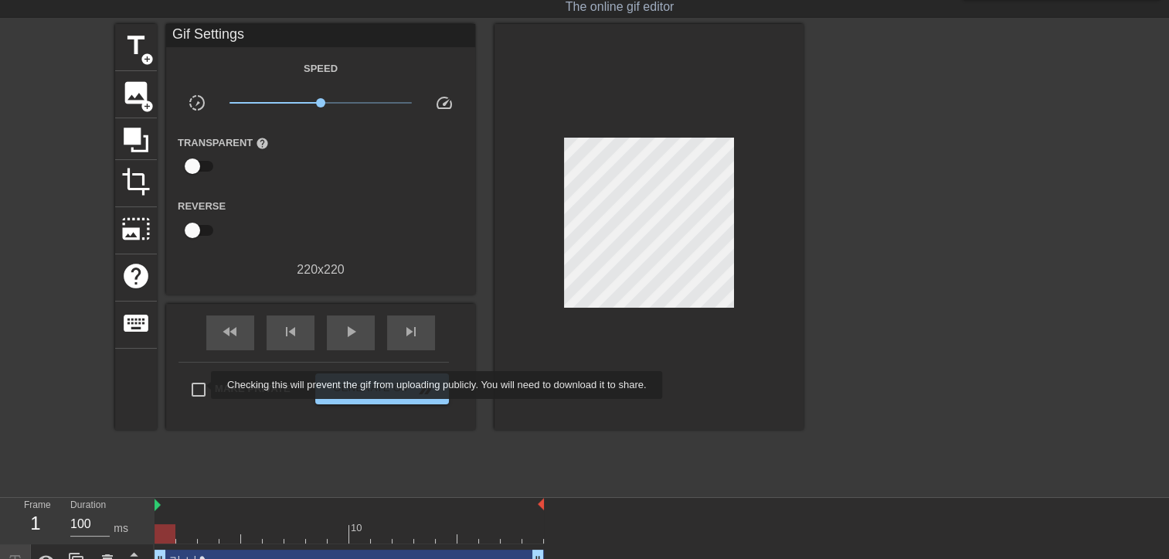
click at [201, 385] on input "Make Private" at bounding box center [198, 389] width 32 height 32
checkbox input "true"
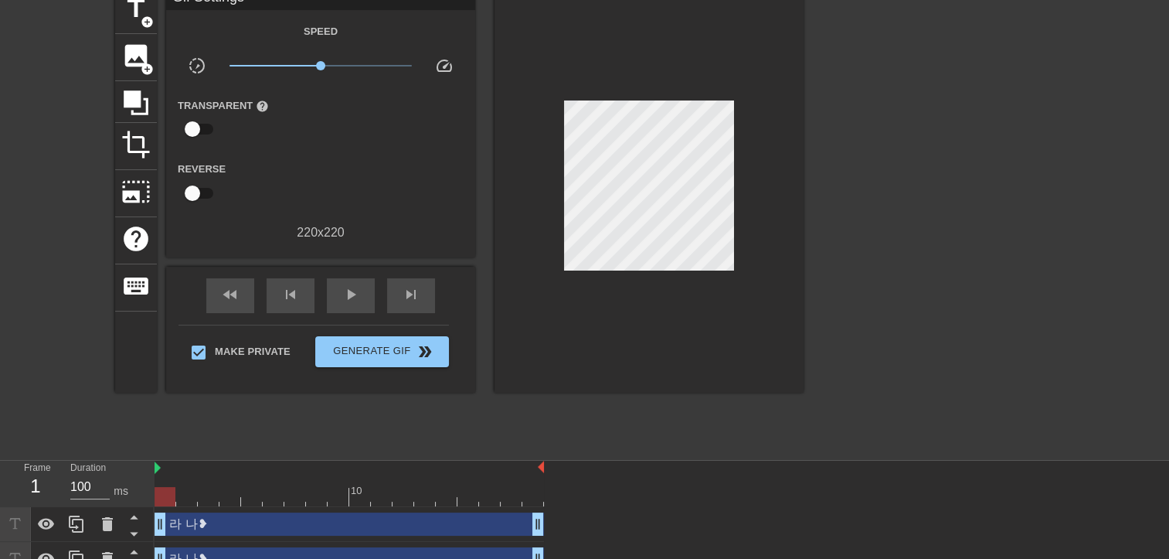
scroll to position [94, 0]
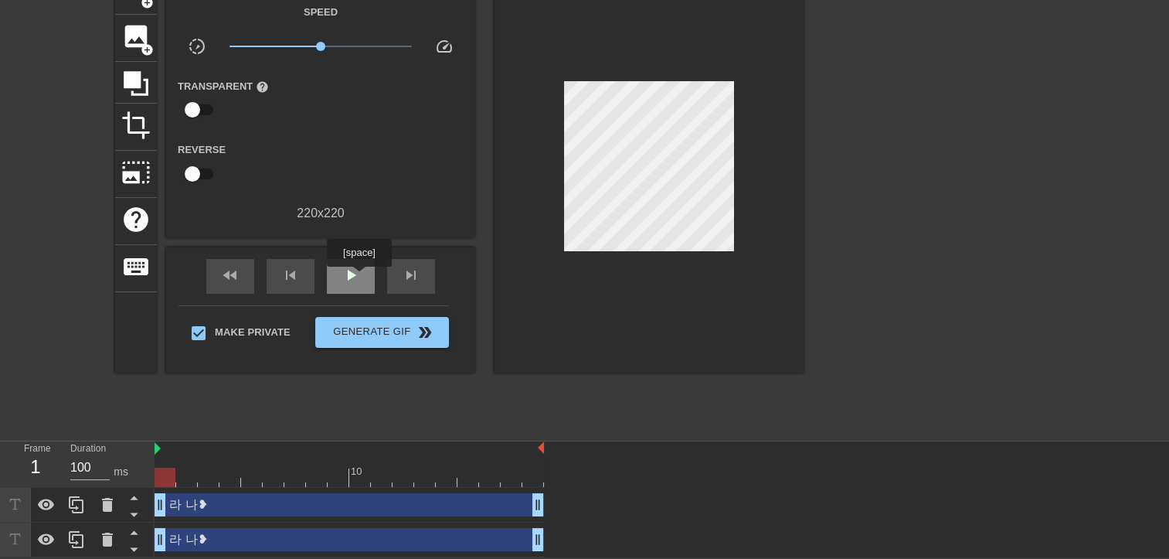
click at [358, 277] on span "play_arrow" at bounding box center [350, 275] width 19 height 19
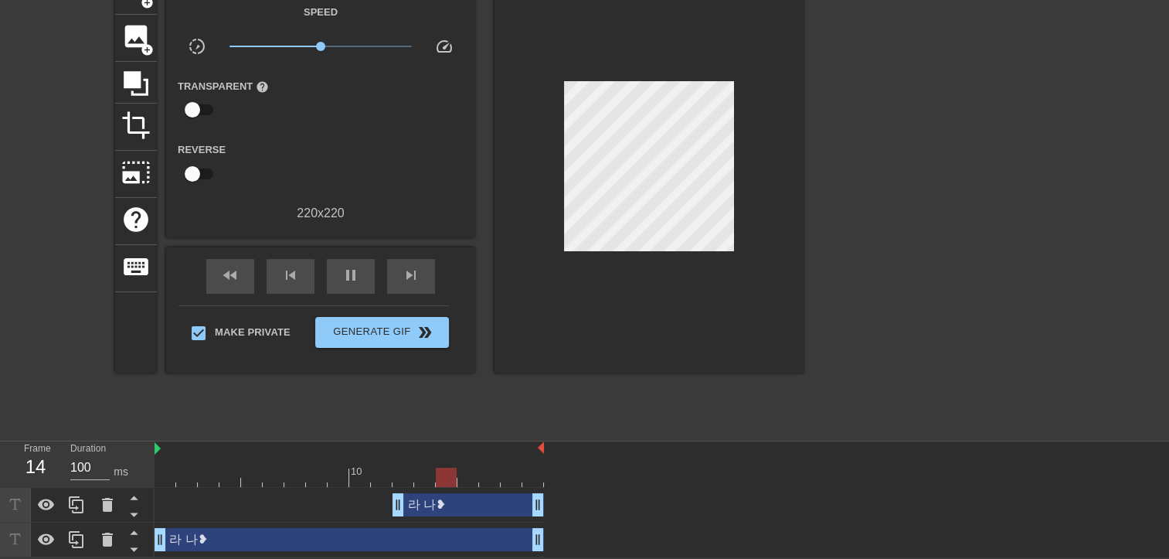
drag, startPoint x: 161, startPoint y: 502, endPoint x: 395, endPoint y: 494, distance: 234.2
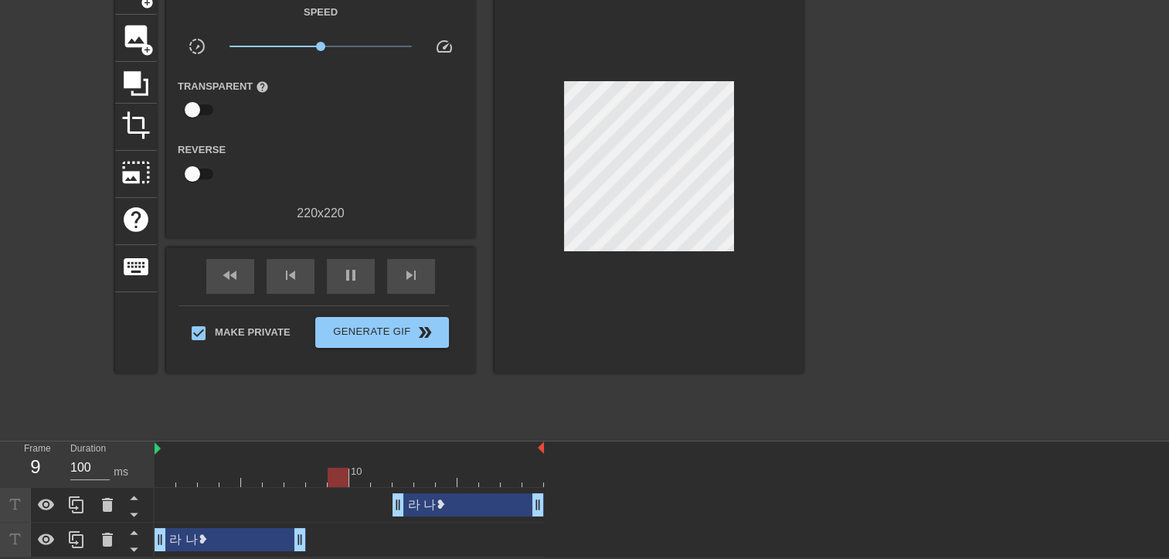
drag, startPoint x: 541, startPoint y: 541, endPoint x: 313, endPoint y: 540, distance: 227.9
click at [313, 540] on div "라 나❥ drag_handle drag_handle" at bounding box center [349, 539] width 389 height 23
click at [219, 535] on div "라 나❥ drag_handle drag_handle" at bounding box center [230, 539] width 151 height 23
click at [434, 533] on div "라 나❥ drag_handle drag_handle" at bounding box center [349, 539] width 389 height 23
drag, startPoint x: 215, startPoint y: 532, endPoint x: 216, endPoint y: 514, distance: 17.8
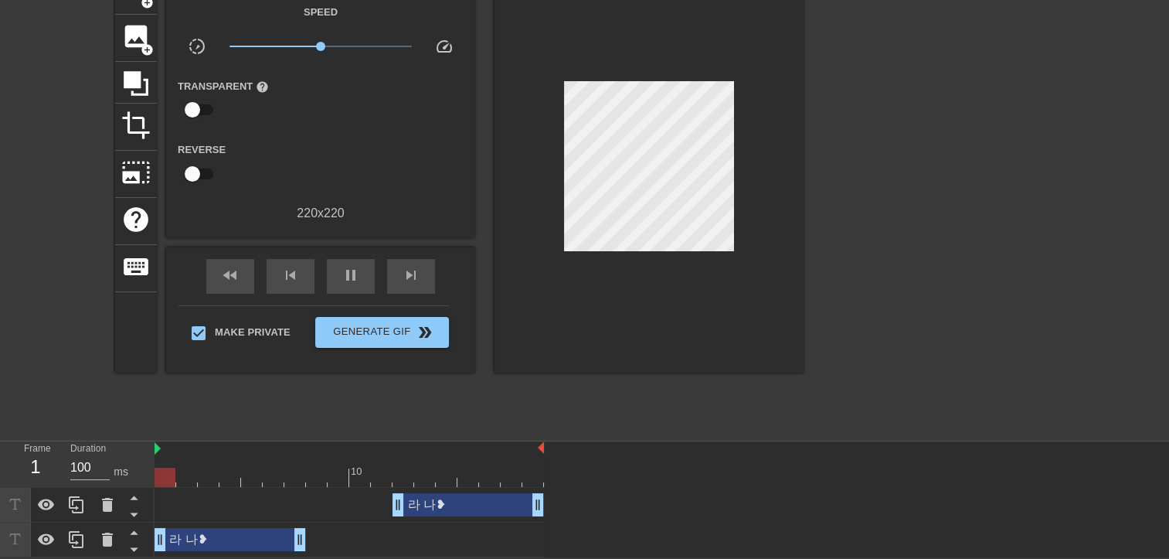
click at [216, 514] on div "라 나❥ drag_handle drag_handle 라 나❥ drag_handle drag_handle" at bounding box center [662, 523] width 1014 height 70
drag, startPoint x: 158, startPoint y: 536, endPoint x: 161, endPoint y: 518, distance: 18.8
click at [161, 518] on div "라 나❥ drag_handle drag_handle 라 나❥ drag_handle drag_handle" at bounding box center [662, 523] width 1014 height 70
click at [218, 508] on div "라 나❥ drag_handle drag_handle" at bounding box center [349, 504] width 389 height 23
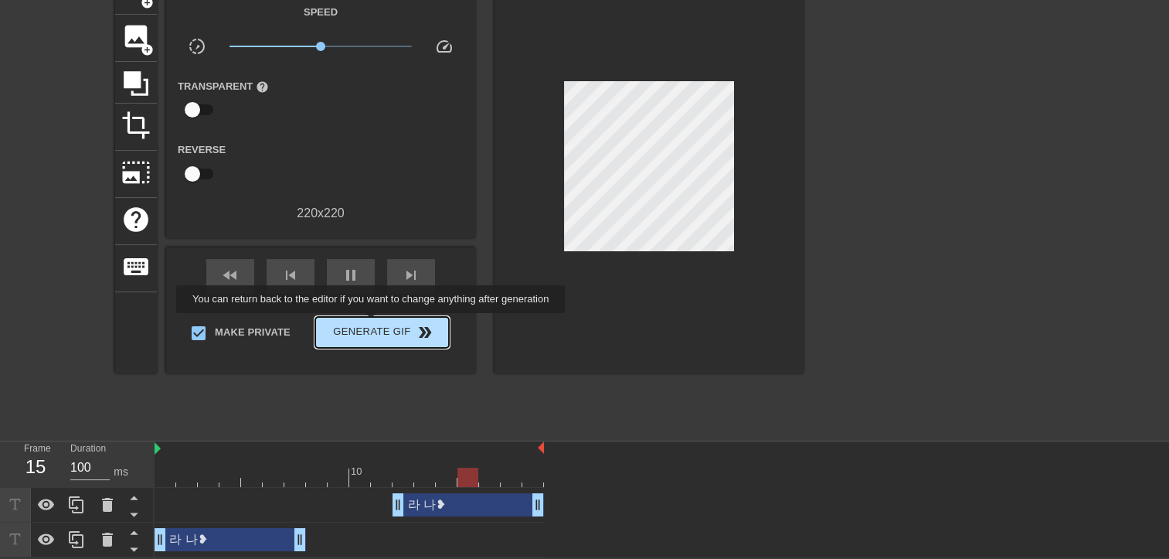
click at [372, 324] on span "Generate Gif double_arrow" at bounding box center [381, 332] width 121 height 19
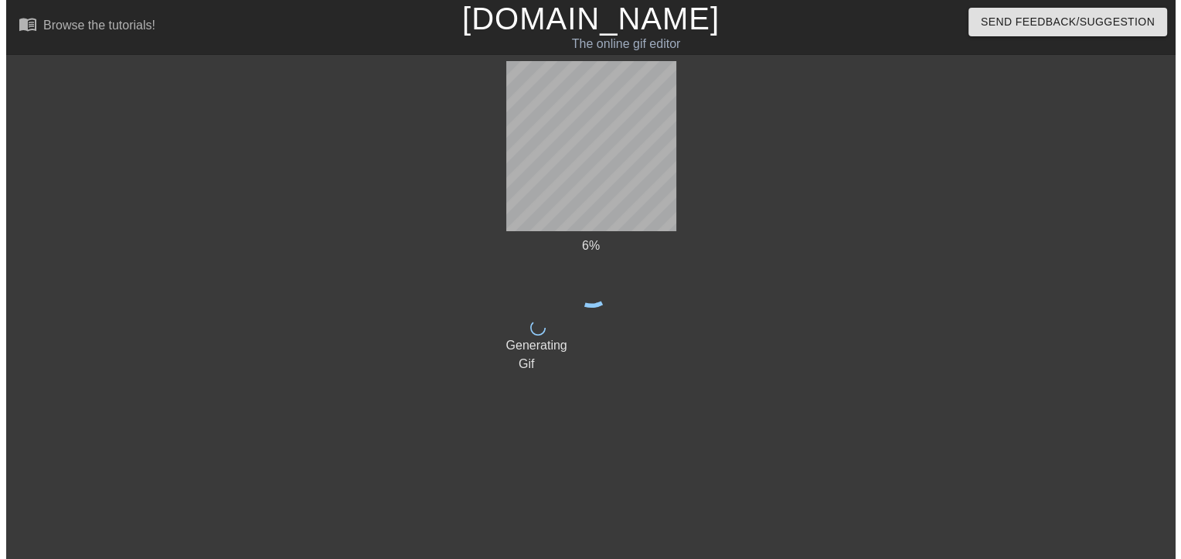
scroll to position [0, 0]
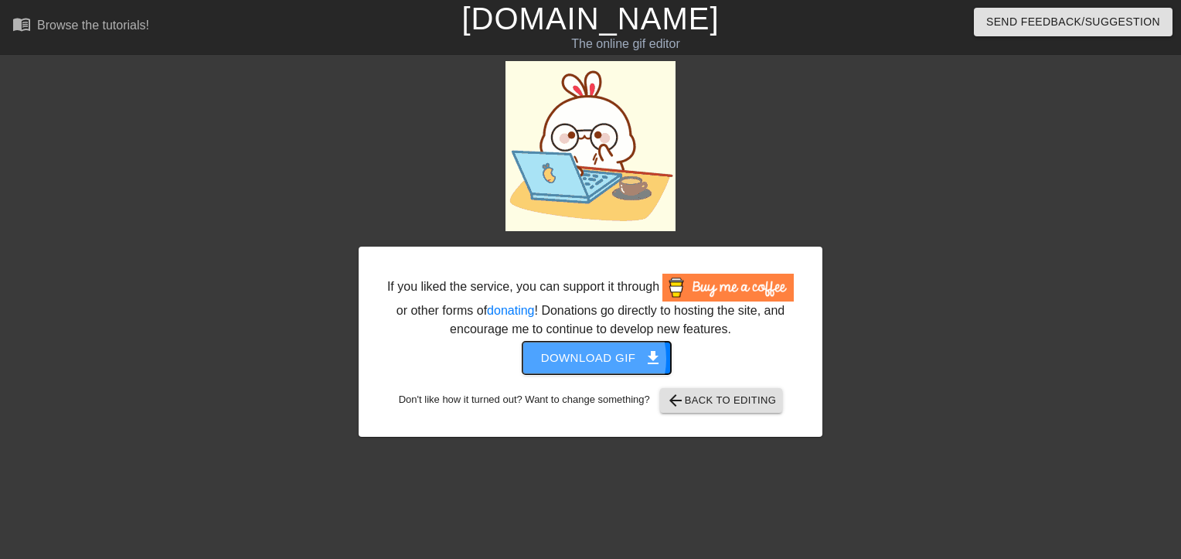
click at [549, 358] on span "Download gif get_app" at bounding box center [597, 358] width 112 height 20
